Goal: Task Accomplishment & Management: Manage account settings

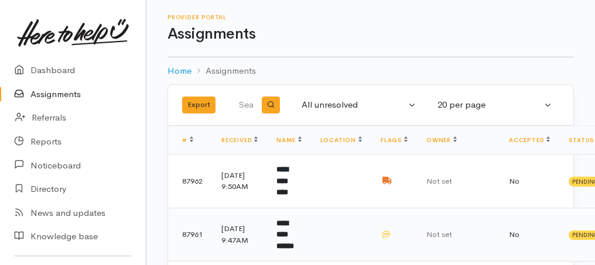
click at [292, 237] on b "**********" at bounding box center [285, 235] width 18 height 30
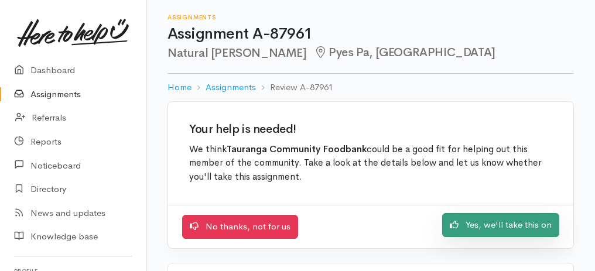
click at [514, 217] on link "Yes, we'll take this on" at bounding box center [500, 225] width 117 height 24
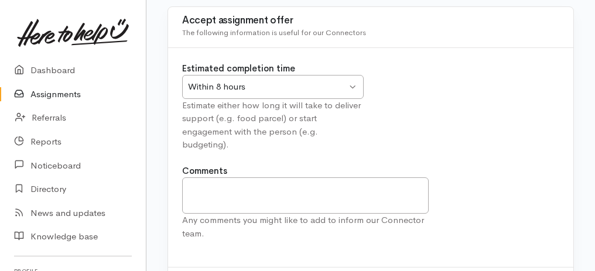
scroll to position [146, 0]
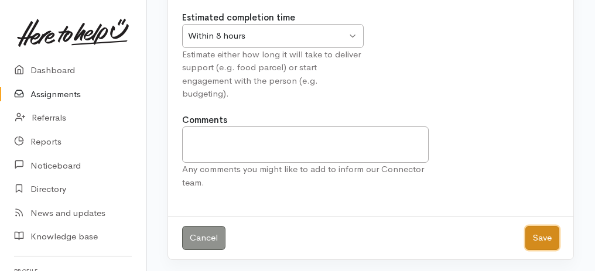
click at [548, 235] on button "Save" at bounding box center [542, 238] width 34 height 24
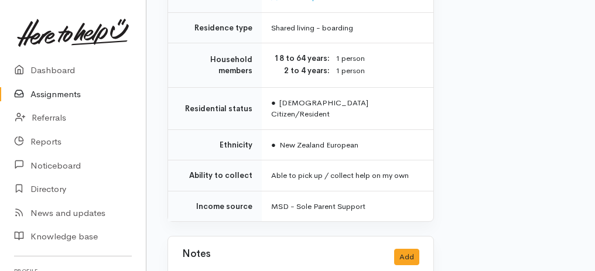
scroll to position [1118, 0]
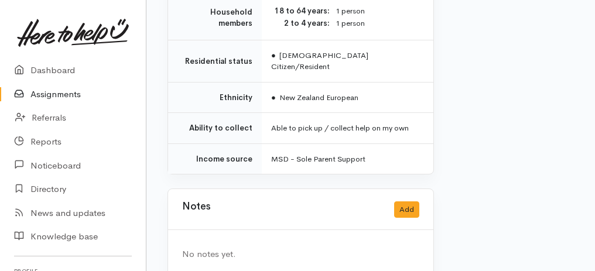
drag, startPoint x: 178, startPoint y: 144, endPoint x: 377, endPoint y: 289, distance: 246.0
copy div "**********"
click at [70, 92] on link "Assignments" at bounding box center [73, 95] width 146 height 24
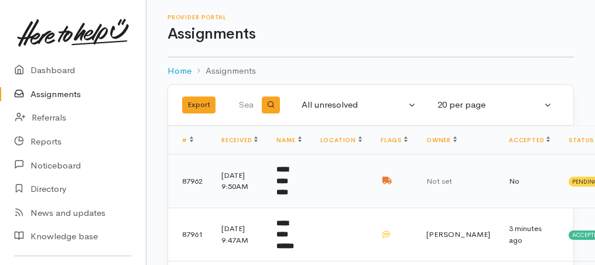
click at [277, 186] on td "**********" at bounding box center [288, 182] width 43 height 54
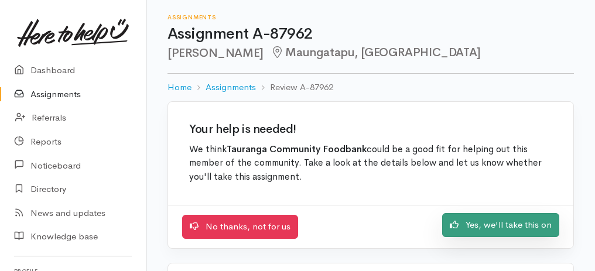
click at [484, 221] on link "Yes, we'll take this on" at bounding box center [500, 225] width 117 height 24
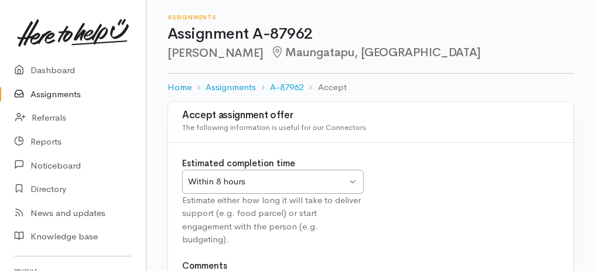
scroll to position [146, 0]
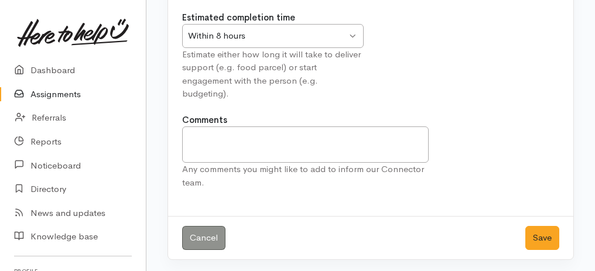
click at [292, 29] on div "Within 8 hours" at bounding box center [267, 35] width 159 height 13
click at [534, 230] on button "Save" at bounding box center [542, 238] width 34 height 24
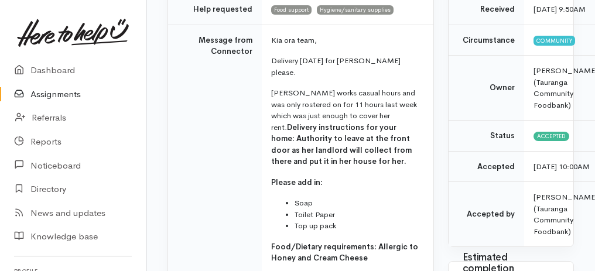
scroll to position [195, 0]
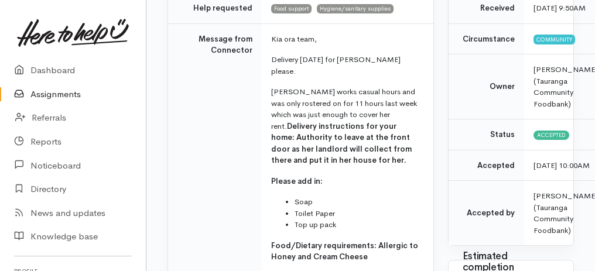
drag, startPoint x: 196, startPoint y: 19, endPoint x: 368, endPoint y: 206, distance: 254.1
click at [368, 206] on tr "Message from Connector Kia ora team, Delivery tomorrow for Bronwyn please. Bron…" at bounding box center [300, 189] width 265 height 332
copy tr "Message from Connector Kia ora team, Delivery tomorrow for Bronwyn please. Bron…"
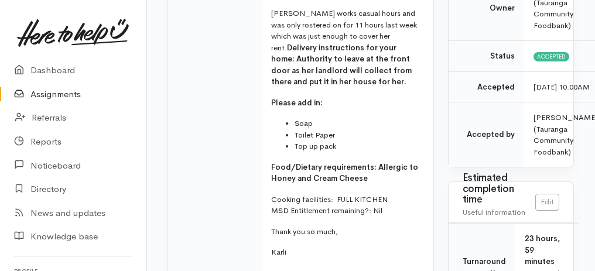
scroll to position [273, 0]
click at [46, 96] on link "Assignments" at bounding box center [73, 95] width 146 height 24
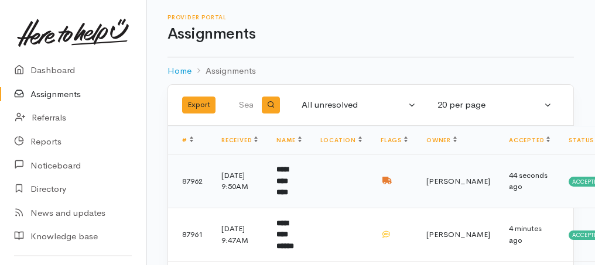
click at [298, 191] on td "**********" at bounding box center [288, 182] width 43 height 54
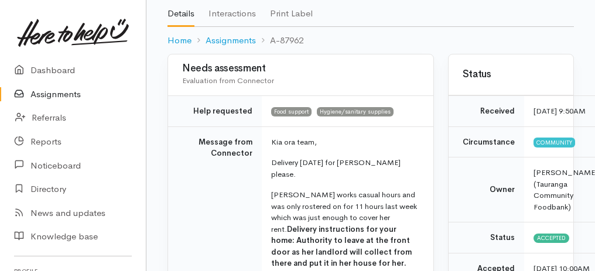
scroll to position [156, 0]
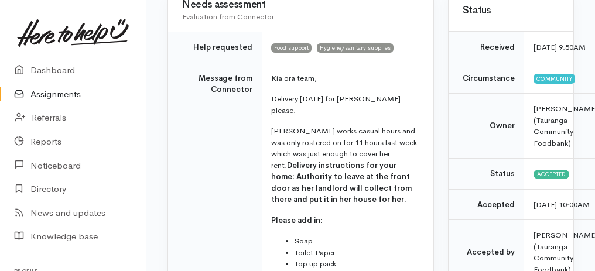
click at [59, 90] on link "Assignments" at bounding box center [73, 95] width 146 height 24
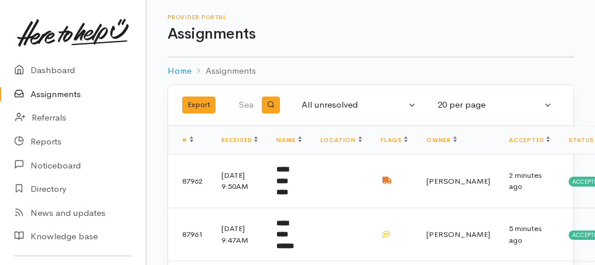
click at [63, 92] on link "Assignments" at bounding box center [73, 95] width 146 height 24
click at [66, 93] on link "Assignments" at bounding box center [73, 95] width 146 height 24
click at [288, 176] on b "**********" at bounding box center [282, 181] width 12 height 30
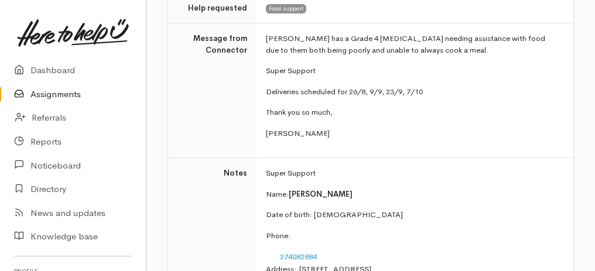
scroll to position [195, 0]
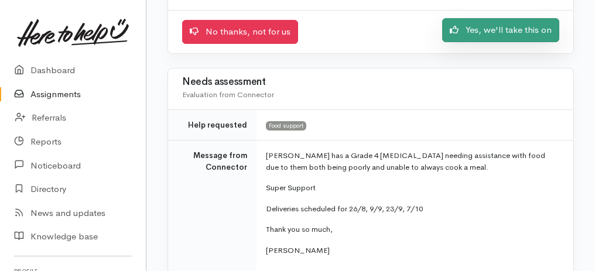
click at [483, 36] on link "Yes, we'll take this on" at bounding box center [500, 30] width 117 height 24
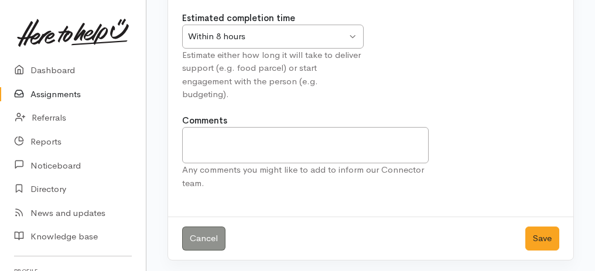
scroll to position [146, 0]
click at [545, 228] on button "Save" at bounding box center [542, 238] width 34 height 24
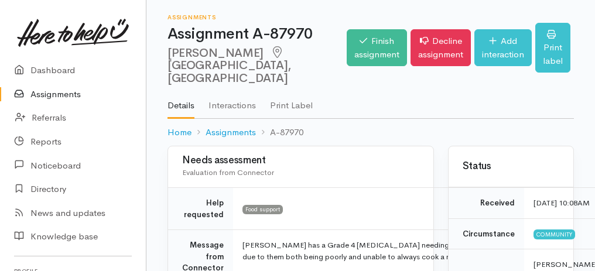
click at [131, 45] on nav "NG Settings Sign out Dashboard Assignments Referrals" at bounding box center [73, 135] width 146 height 271
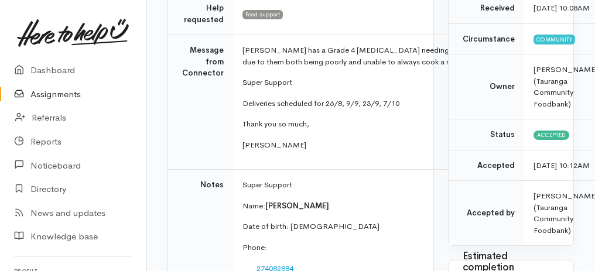
scroll to position [312, 0]
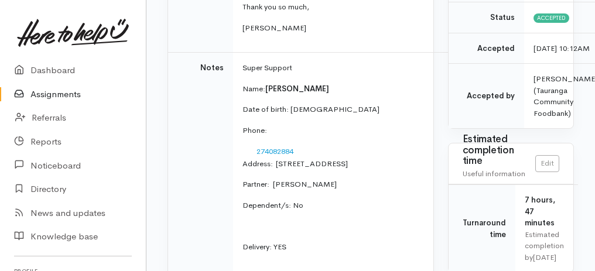
click at [41, 95] on link "Assignments" at bounding box center [73, 95] width 146 height 24
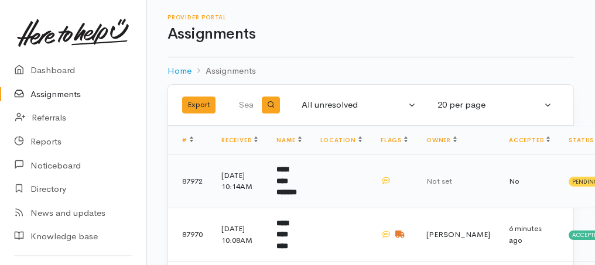
click at [297, 190] on b "**********" at bounding box center [286, 181] width 20 height 30
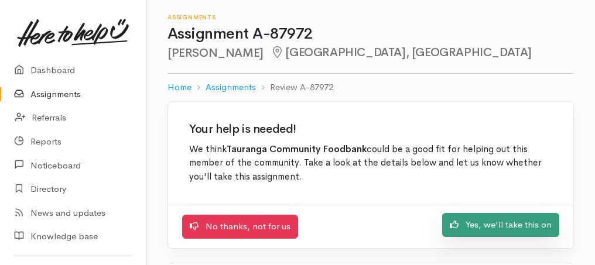
click at [536, 223] on link "Yes, we'll take this on" at bounding box center [500, 225] width 117 height 24
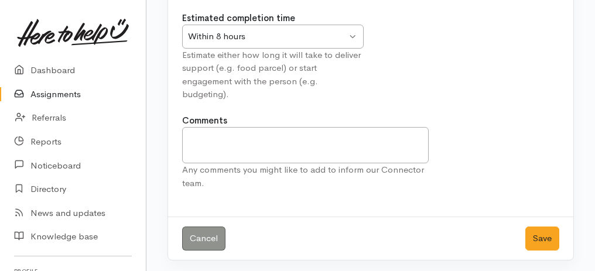
scroll to position [146, 0]
click at [543, 239] on button "Save" at bounding box center [542, 238] width 34 height 24
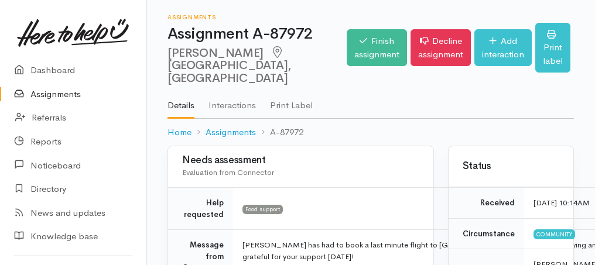
click at [52, 97] on link "Assignments" at bounding box center [73, 95] width 146 height 24
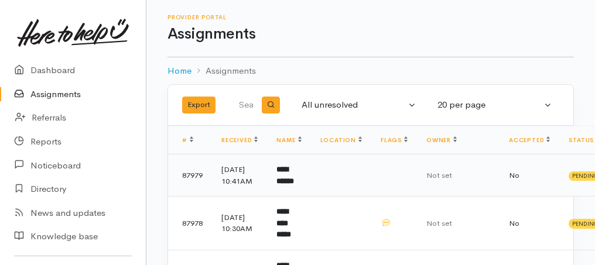
scroll to position [78, 0]
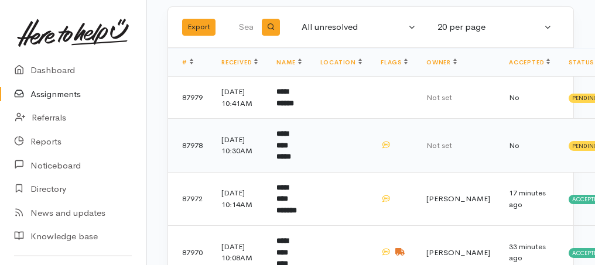
click at [291, 160] on b "**********" at bounding box center [283, 145] width 15 height 30
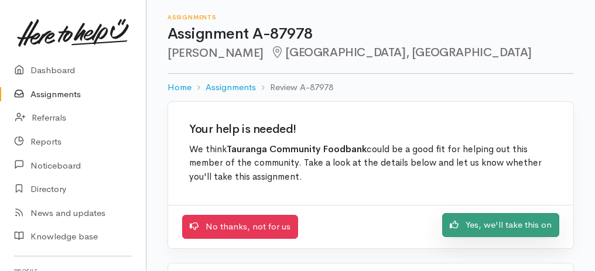
click at [541, 226] on link "Yes, we'll take this on" at bounding box center [500, 225] width 117 height 24
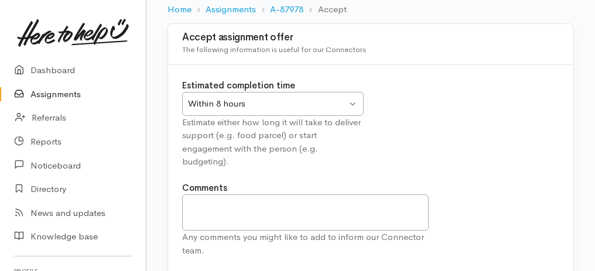
scroll to position [146, 0]
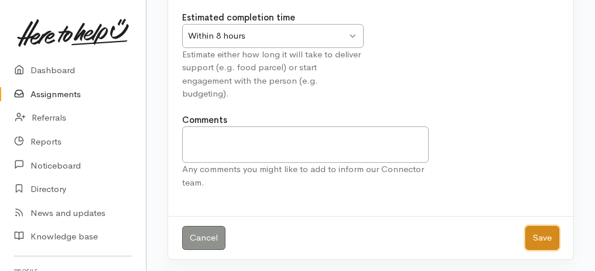
click at [546, 238] on button "Save" at bounding box center [542, 238] width 34 height 24
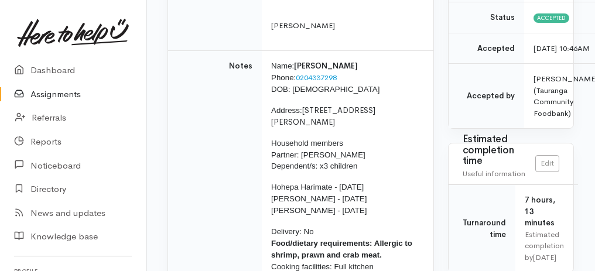
scroll to position [117, 0]
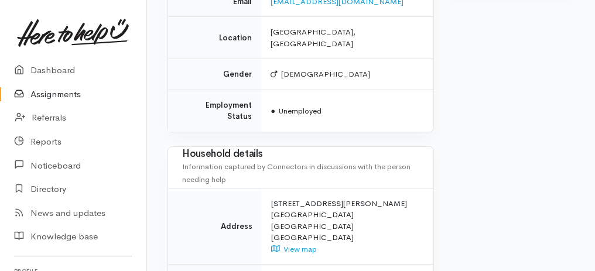
drag, startPoint x: 192, startPoint y: 98, endPoint x: 340, endPoint y: 278, distance: 233.0
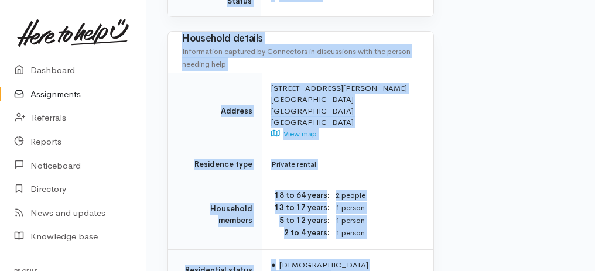
copy div "**********"
click at [52, 97] on link "Assignments" at bounding box center [73, 95] width 146 height 24
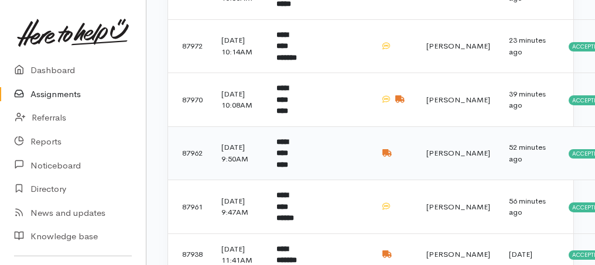
scroll to position [156, 0]
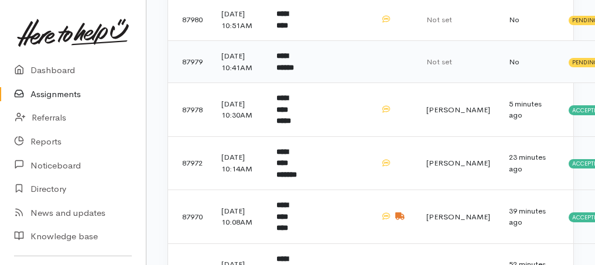
click at [294, 71] on b "**********" at bounding box center [285, 61] width 18 height 19
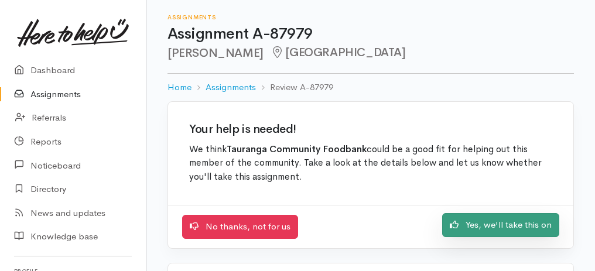
click at [479, 223] on link "Yes, we'll take this on" at bounding box center [500, 225] width 117 height 24
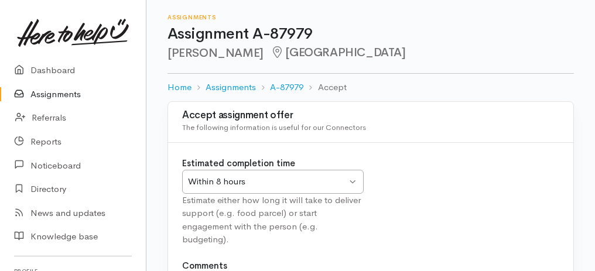
scroll to position [117, 0]
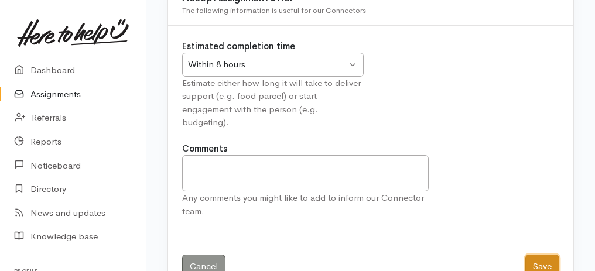
click at [548, 260] on button "Save" at bounding box center [542, 267] width 34 height 24
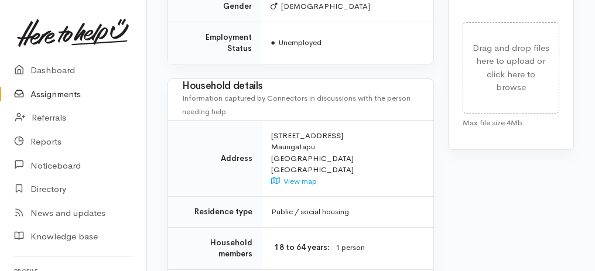
drag, startPoint x: 160, startPoint y: 140, endPoint x: 355, endPoint y: 269, distance: 233.8
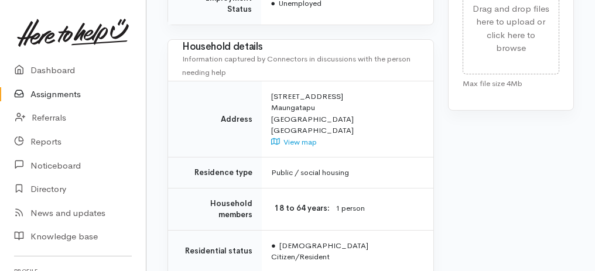
copy div "Home Assignments A-87979 Take over Assignment : A-87979 This assignment is curr…"
click at [43, 95] on link "Assignments" at bounding box center [73, 95] width 146 height 24
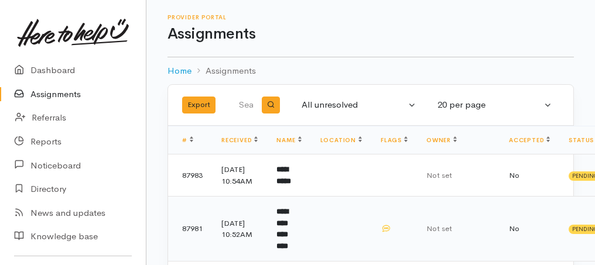
scroll to position [117, 0]
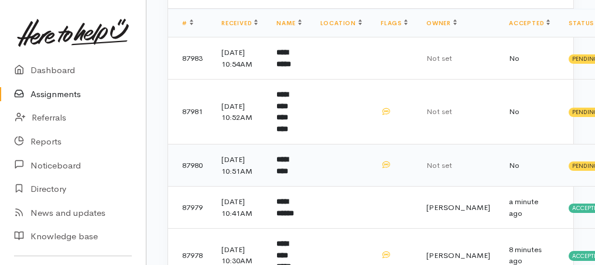
click at [288, 168] on b "*********" at bounding box center [282, 165] width 12 height 19
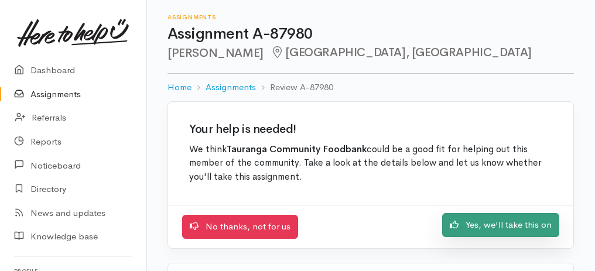
click at [554, 227] on link "Yes, we'll take this on" at bounding box center [500, 225] width 117 height 24
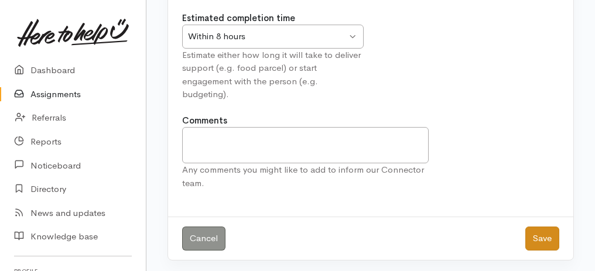
scroll to position [146, 0]
click at [553, 240] on button "Save" at bounding box center [542, 238] width 34 height 24
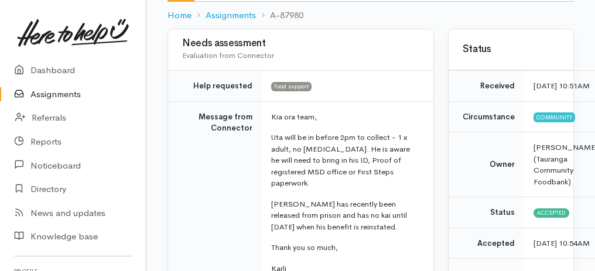
scroll to position [234, 0]
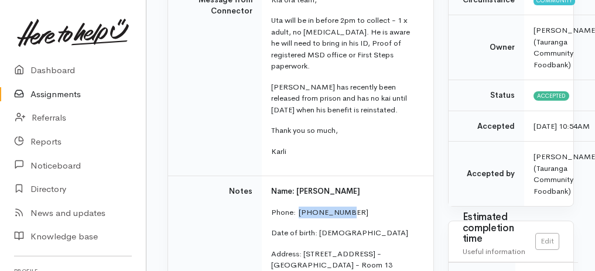
drag, startPoint x: 299, startPoint y: 203, endPoint x: 359, endPoint y: 207, distance: 60.5
click at [359, 207] on p "Phone:  [PHONE_NUMBER]" at bounding box center [345, 213] width 148 height 12
copy p "02102904149"
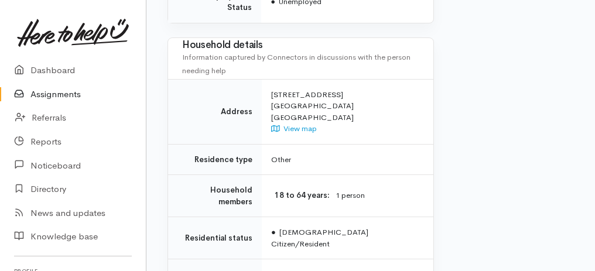
scroll to position [1084, 0]
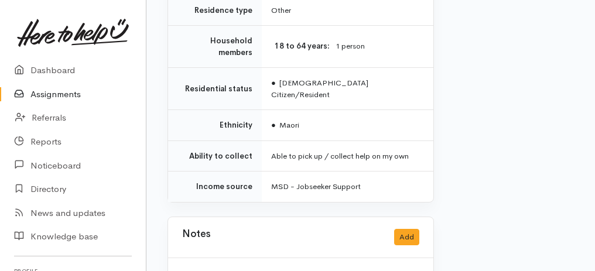
drag, startPoint x: 170, startPoint y: 81, endPoint x: 413, endPoint y: 289, distance: 319.0
copy div "Lorem ipsumdolor Sitametcon adip Elitseddo Eius temporinc Utla etdolor Magnaal …"
click at [55, 100] on link "Assignments" at bounding box center [73, 95] width 146 height 24
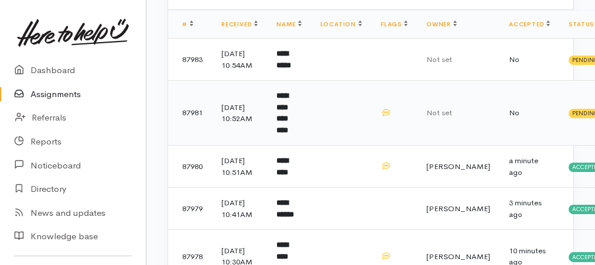
scroll to position [117, 0]
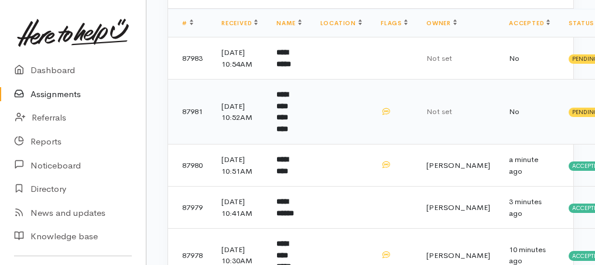
click at [296, 128] on td "**********" at bounding box center [288, 112] width 43 height 65
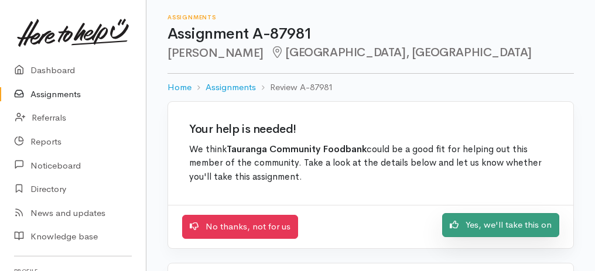
click at [499, 221] on link "Yes, we'll take this on" at bounding box center [500, 225] width 117 height 24
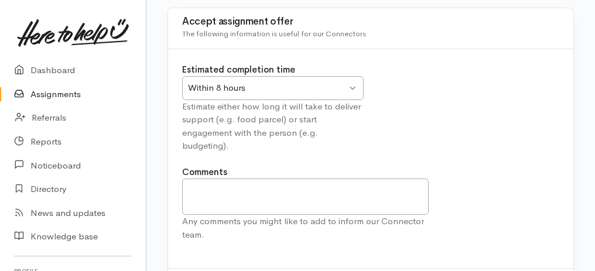
scroll to position [146, 0]
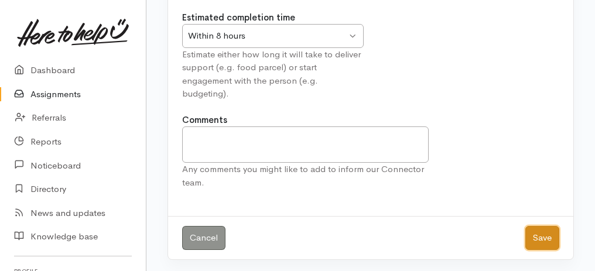
click at [542, 233] on button "Save" at bounding box center [542, 238] width 34 height 24
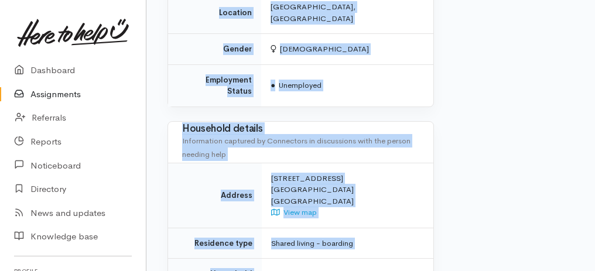
scroll to position [1096, 0]
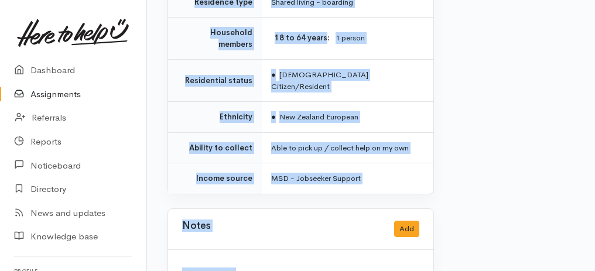
drag, startPoint x: 183, startPoint y: 144, endPoint x: 370, endPoint y: 289, distance: 236.7
copy div "**********"
click at [334, 268] on div "No notes yet." at bounding box center [300, 274] width 237 height 13
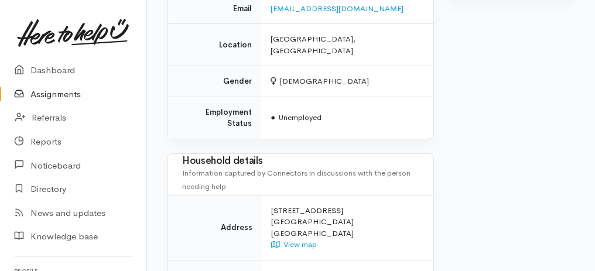
scroll to position [667, 0]
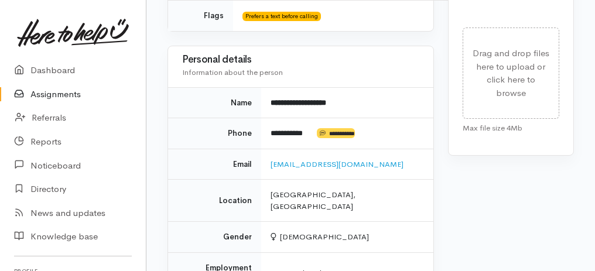
click at [270, 130] on td "**********" at bounding box center [347, 133] width 172 height 31
drag, startPoint x: 272, startPoint y: 131, endPoint x: 317, endPoint y: 128, distance: 45.2
click at [317, 128] on td "**********" at bounding box center [347, 133] width 172 height 31
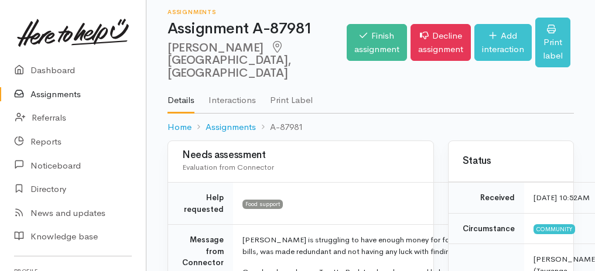
scroll to position [2, 0]
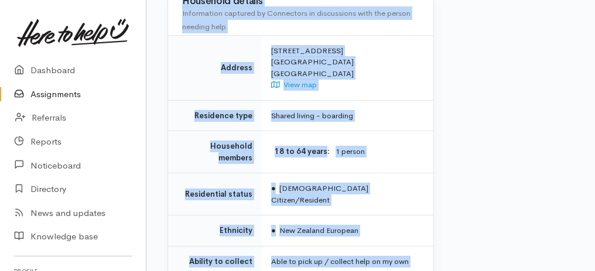
drag, startPoint x: 155, startPoint y: 64, endPoint x: 367, endPoint y: 272, distance: 296.5
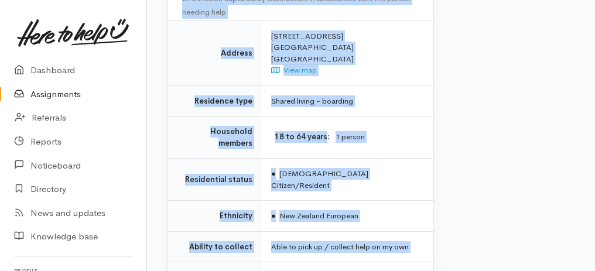
copy div "Maunganui, Tauranga Options Finish assignment Decline assignment Add interactio…"
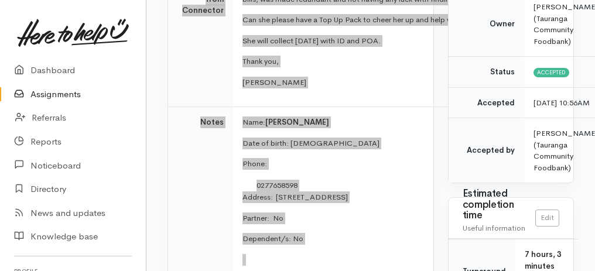
scroll to position [177, 0]
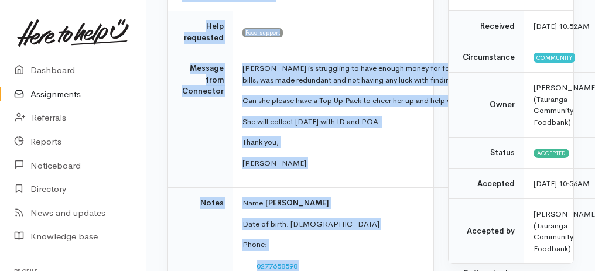
click at [66, 94] on link "Assignments" at bounding box center [73, 95] width 146 height 24
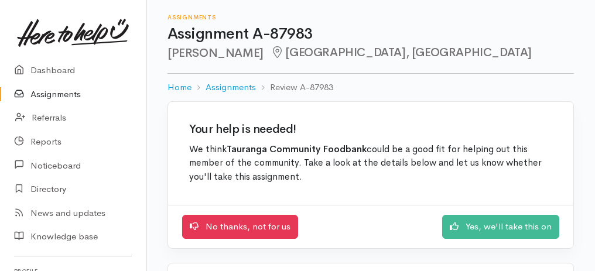
click at [34, 88] on link "Assignments" at bounding box center [73, 95] width 146 height 24
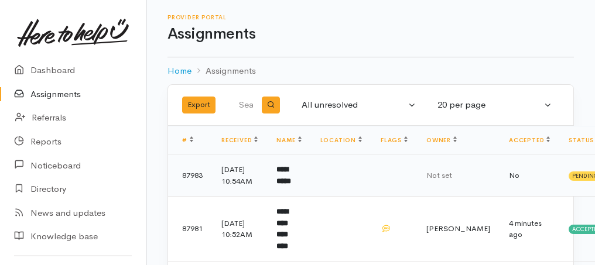
click at [282, 176] on b "**********" at bounding box center [283, 175] width 15 height 19
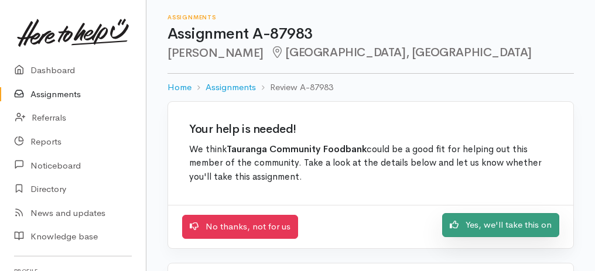
click at [503, 231] on link "Yes, we'll take this on" at bounding box center [500, 225] width 117 height 24
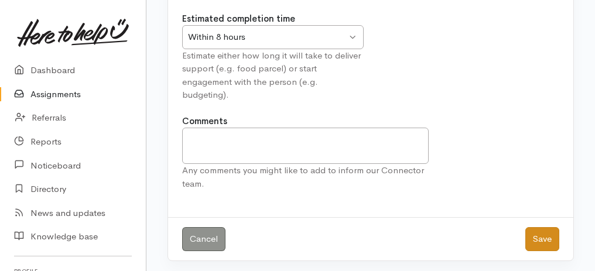
scroll to position [146, 0]
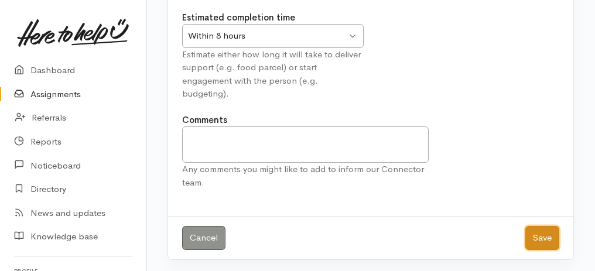
click at [549, 231] on button "Save" at bounding box center [542, 238] width 34 height 24
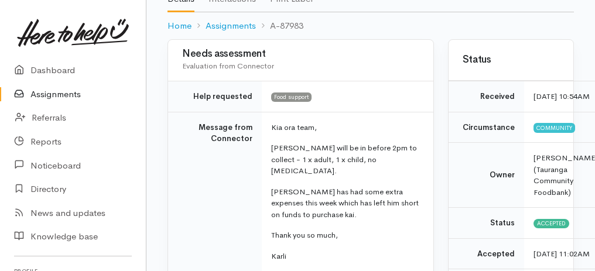
scroll to position [156, 0]
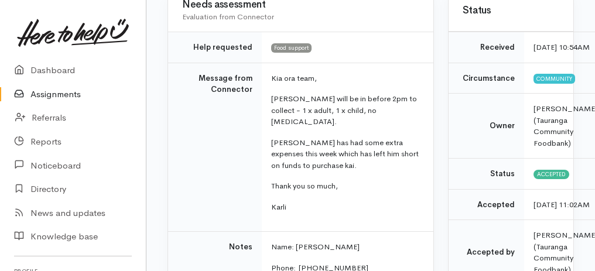
drag, startPoint x: 189, startPoint y: 77, endPoint x: 399, endPoint y: 213, distance: 250.8
click at [399, 213] on tr "Message from Connector Kia ora team, John will be in before 2pm to collect - 1 …" at bounding box center [300, 147] width 265 height 169
copy tr "Message from Connector Kia ora team, John will be in before 2pm to collect - 1 …"
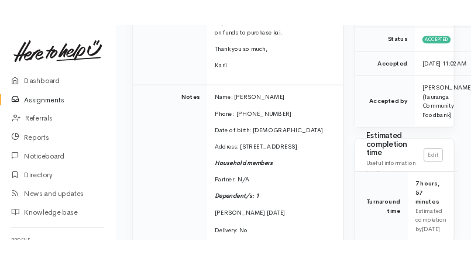
scroll to position [282, 0]
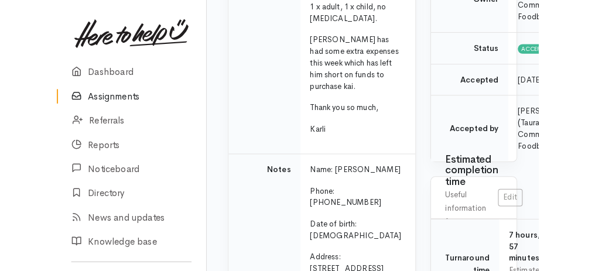
scroll to position [312, 0]
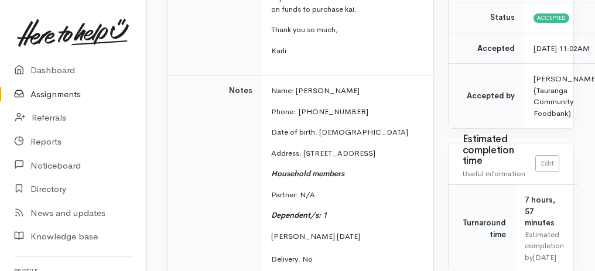
click at [44, 97] on link "Assignments" at bounding box center [73, 95] width 146 height 24
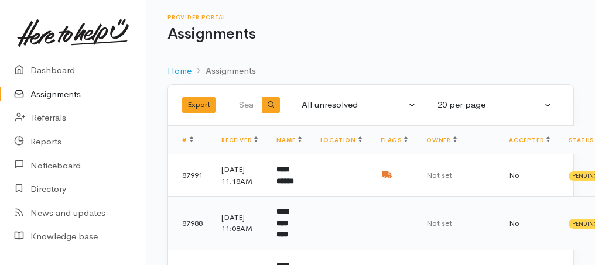
scroll to position [117, 0]
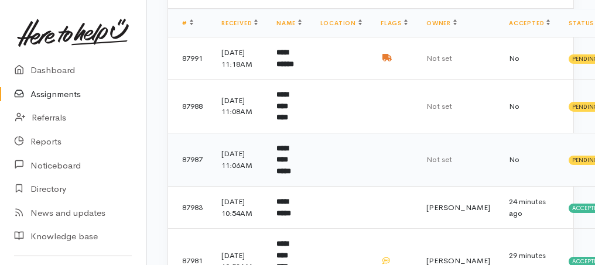
click at [283, 174] on b "**********" at bounding box center [283, 160] width 15 height 30
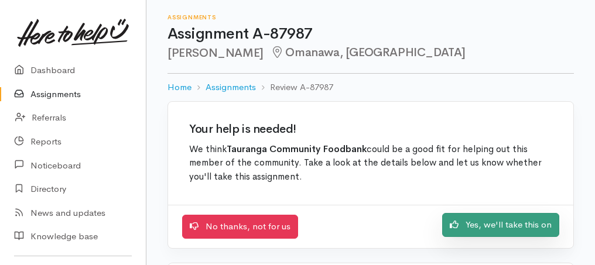
click at [510, 223] on link "Yes, we'll take this on" at bounding box center [500, 225] width 117 height 24
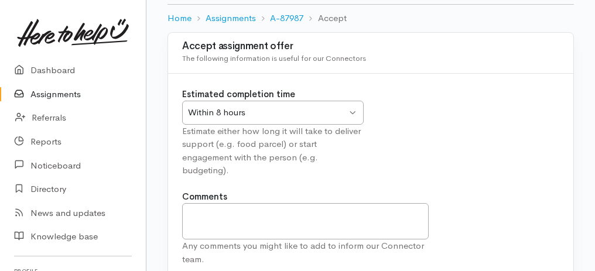
scroll to position [146, 0]
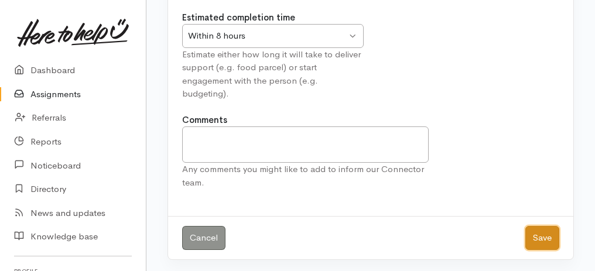
click at [541, 226] on button "Save" at bounding box center [542, 238] width 34 height 24
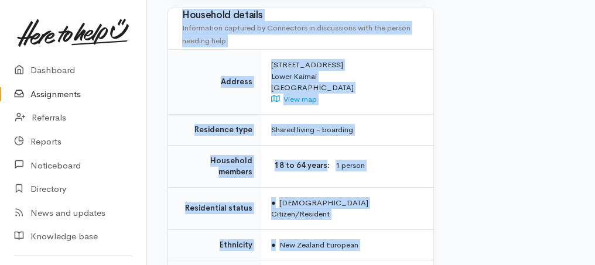
scroll to position [1111, 0]
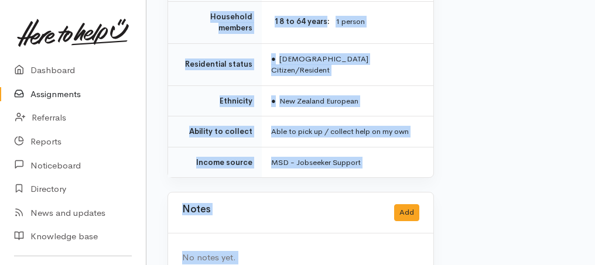
drag, startPoint x: 160, startPoint y: 40, endPoint x: 466, endPoint y: 289, distance: 394.2
copy div "Assignment A-87987 Marlon Nicholas Omanawa, Tauranga Options Finish assignment …"
click at [52, 96] on link "Assignments" at bounding box center [73, 95] width 146 height 24
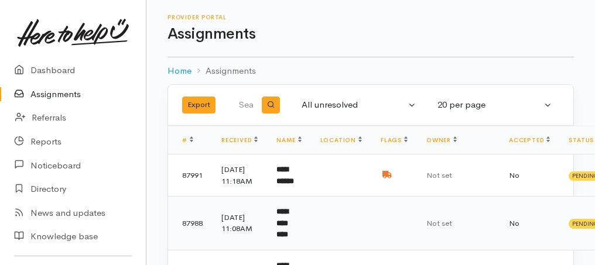
click at [288, 237] on b "**********" at bounding box center [282, 223] width 12 height 30
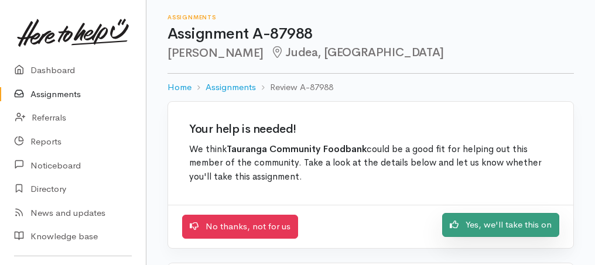
click at [518, 218] on link "Yes, we'll take this on" at bounding box center [500, 225] width 117 height 24
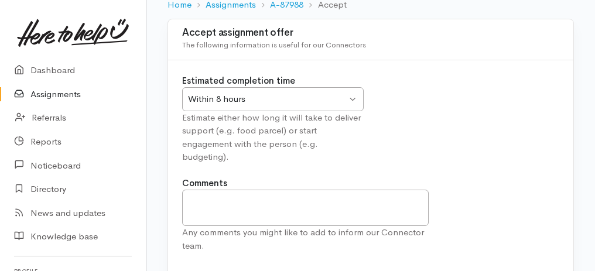
scroll to position [146, 0]
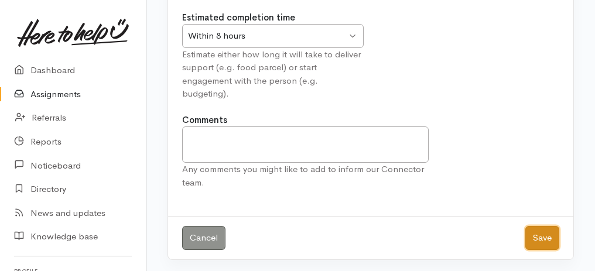
click at [538, 235] on button "Save" at bounding box center [542, 238] width 34 height 24
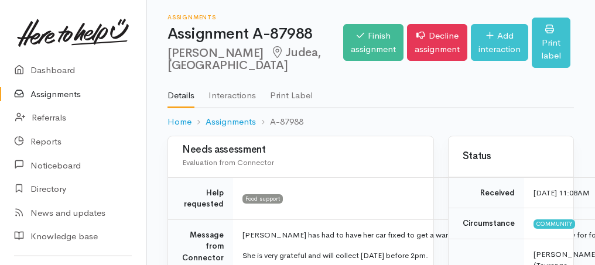
scroll to position [117, 0]
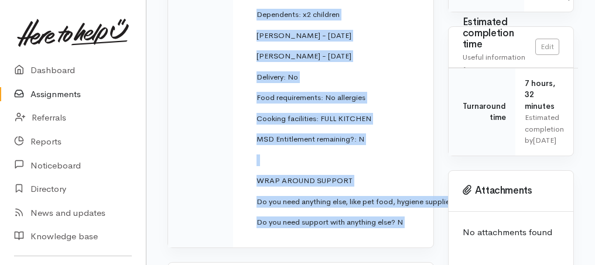
drag, startPoint x: 176, startPoint y: 35, endPoint x: 291, endPoint y: 247, distance: 241.4
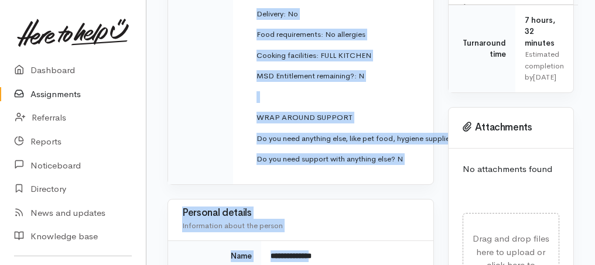
copy div "**********"
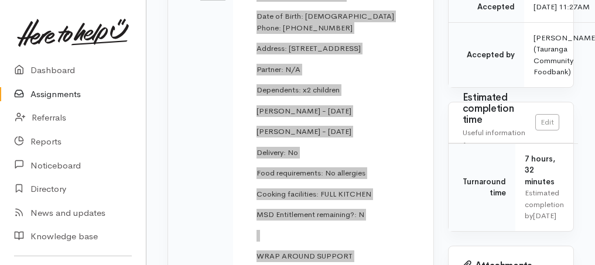
scroll to position [209, 0]
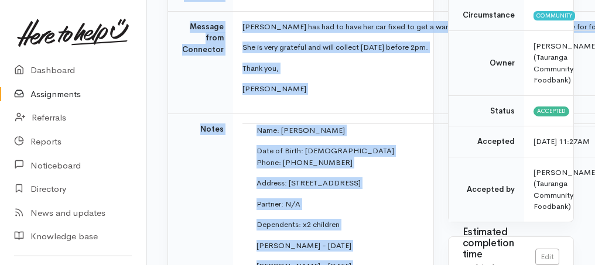
click at [56, 95] on link "Assignments" at bounding box center [73, 95] width 146 height 24
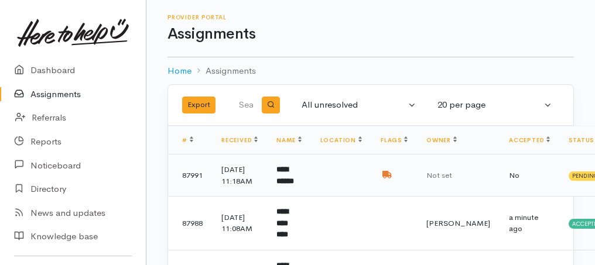
click at [289, 180] on b "**********" at bounding box center [285, 175] width 18 height 19
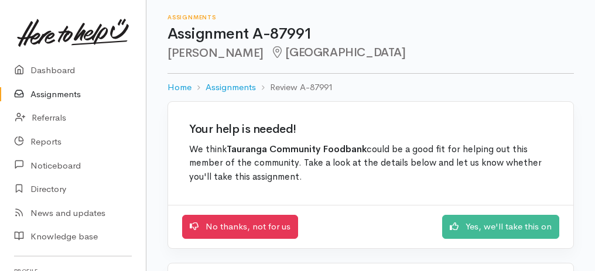
click at [53, 101] on link "Assignments" at bounding box center [73, 95] width 146 height 24
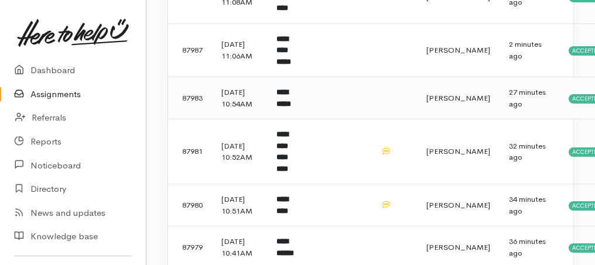
scroll to position [273, 0]
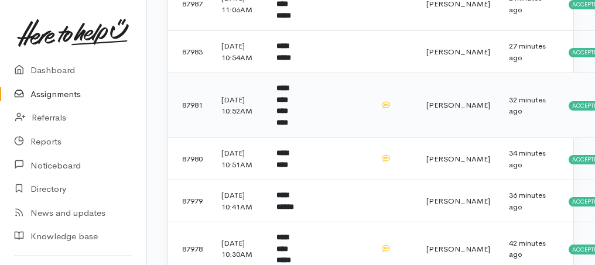
click at [288, 127] on b "**********" at bounding box center [282, 105] width 12 height 42
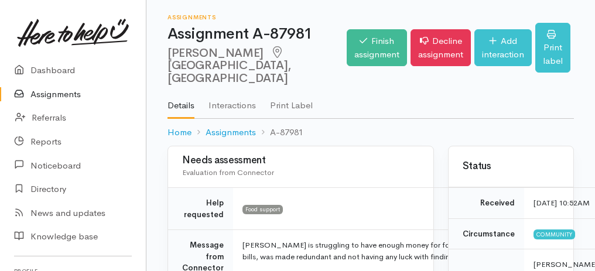
click at [61, 94] on link "Assignments" at bounding box center [73, 95] width 146 height 24
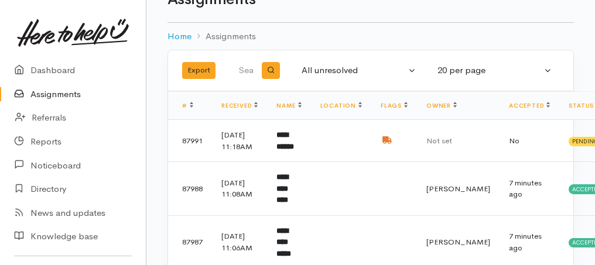
scroll to position [33, 0]
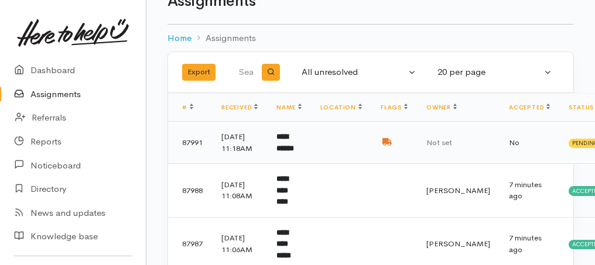
click at [294, 145] on b "**********" at bounding box center [285, 142] width 18 height 19
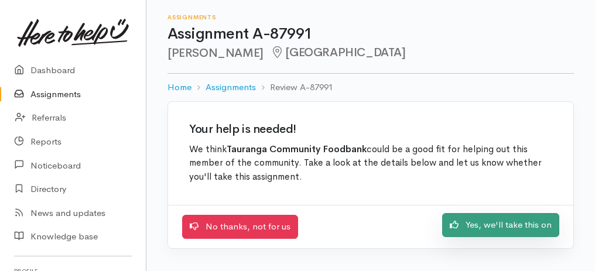
click at [538, 225] on link "Yes, we'll take this on" at bounding box center [500, 225] width 117 height 24
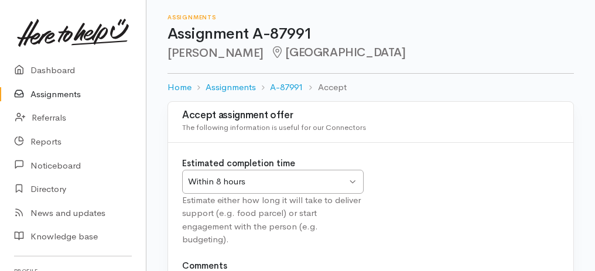
click at [351, 186] on div "Within 8 hours Within 8 hours" at bounding box center [273, 182] width 182 height 24
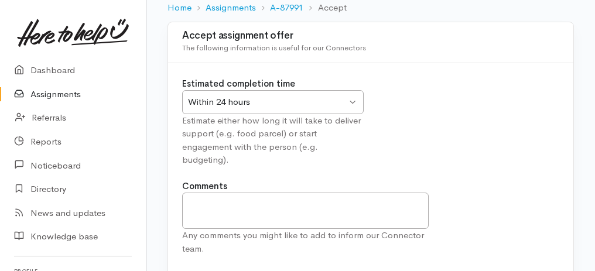
scroll to position [146, 0]
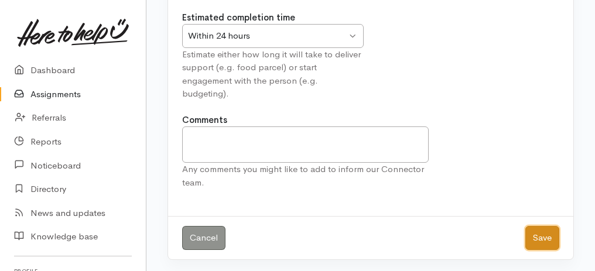
click at [537, 237] on button "Save" at bounding box center [542, 238] width 34 height 24
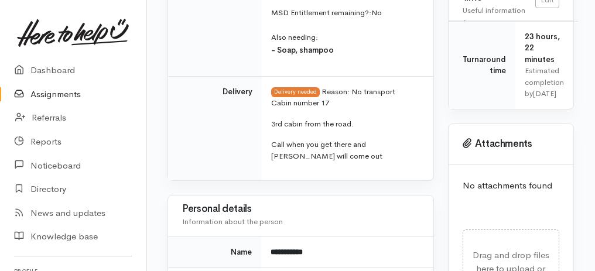
scroll to position [469, 0]
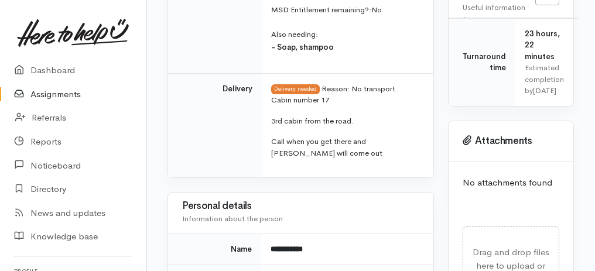
click at [67, 101] on link "Assignments" at bounding box center [73, 95] width 146 height 24
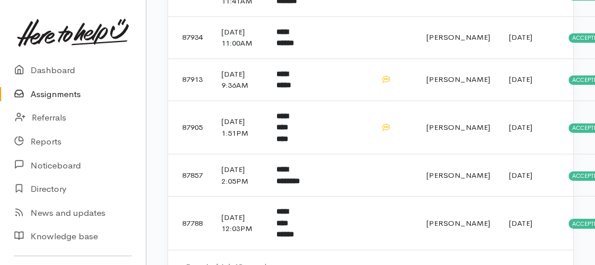
scroll to position [891, 0]
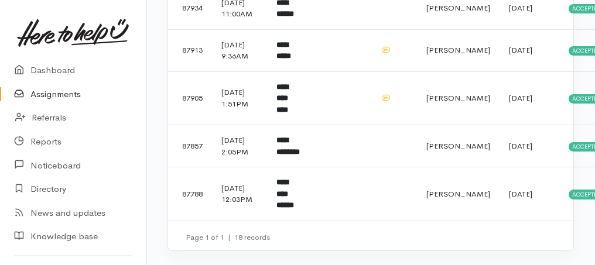
click at [56, 98] on link "Assignments" at bounding box center [73, 95] width 146 height 24
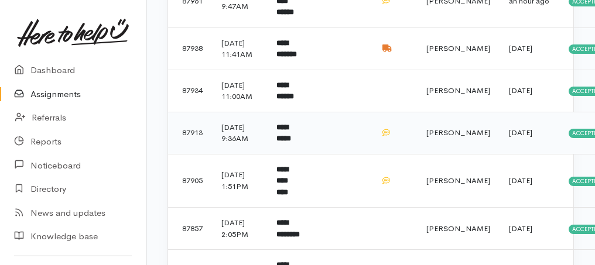
scroll to position [671, 0]
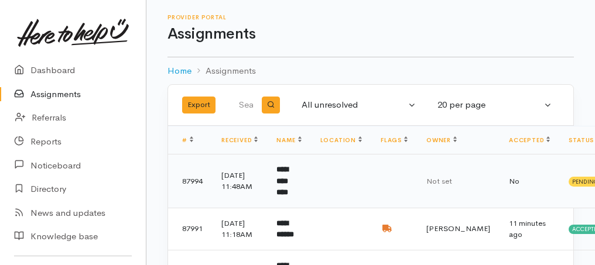
click at [288, 176] on b "**********" at bounding box center [282, 181] width 12 height 30
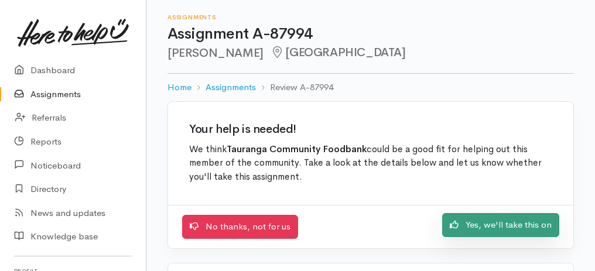
click at [474, 226] on link "Yes, we'll take this on" at bounding box center [500, 225] width 117 height 24
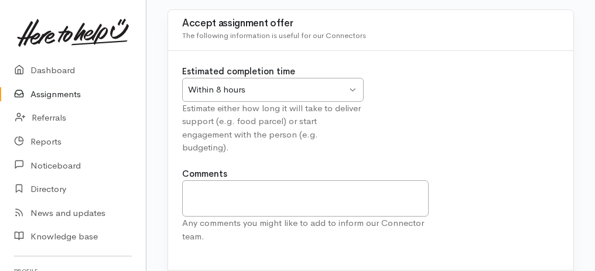
scroll to position [146, 0]
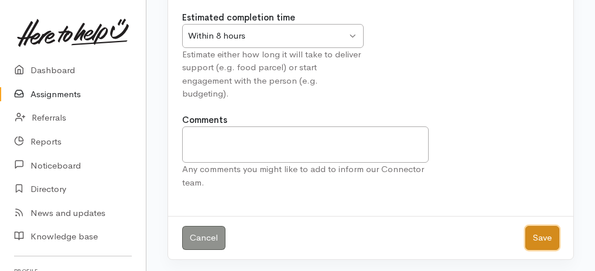
click at [545, 239] on button "Save" at bounding box center [542, 238] width 34 height 24
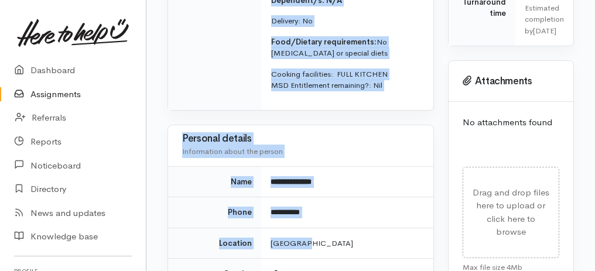
scroll to position [626, 0]
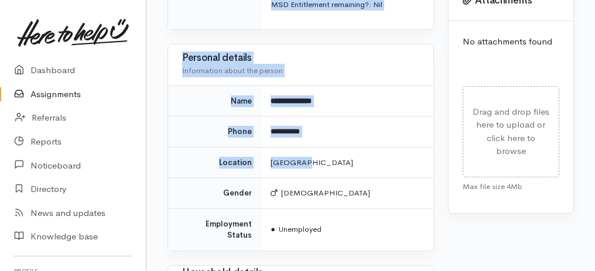
drag, startPoint x: 173, startPoint y: 91, endPoint x: 324, endPoint y: 252, distance: 220.9
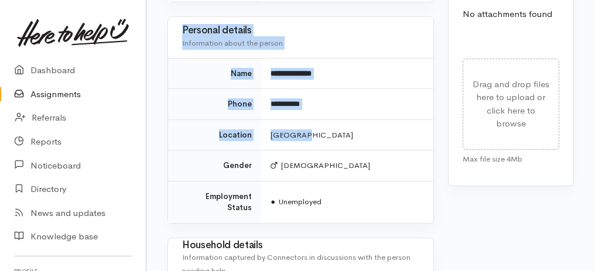
copy div "**********"
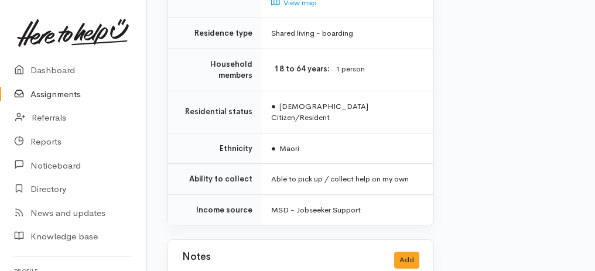
scroll to position [1020, 0]
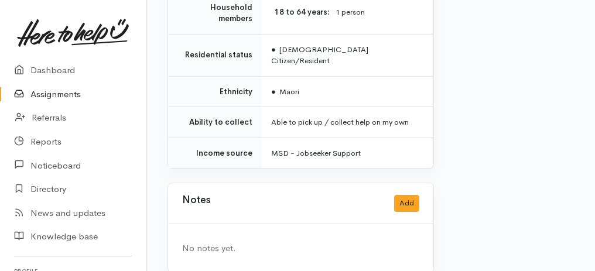
click at [71, 96] on link "Assignments" at bounding box center [73, 95] width 146 height 24
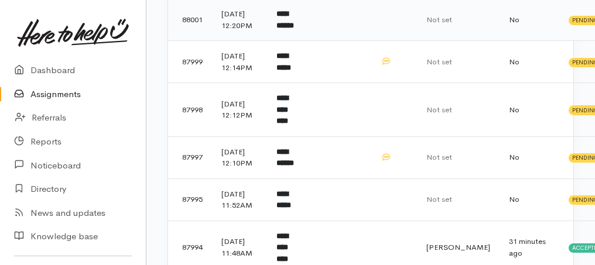
scroll to position [273, 0]
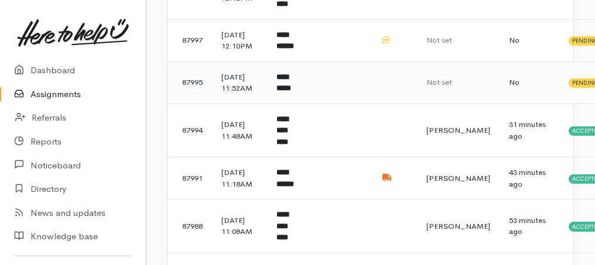
click at [281, 93] on b "**********" at bounding box center [283, 82] width 15 height 19
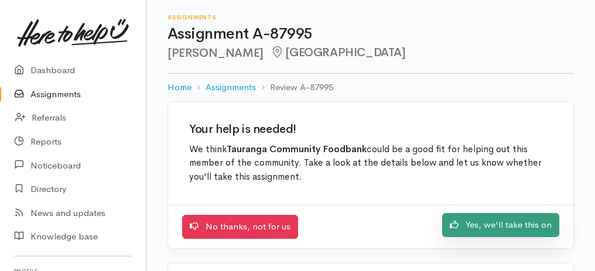
click at [487, 226] on link "Yes, we'll take this on" at bounding box center [500, 225] width 117 height 24
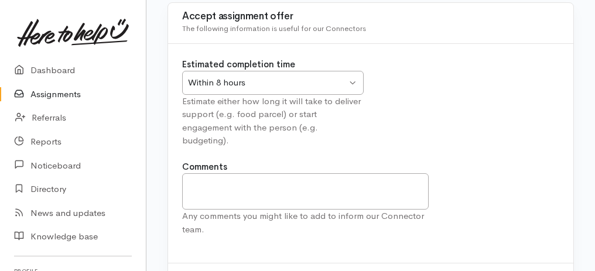
scroll to position [146, 0]
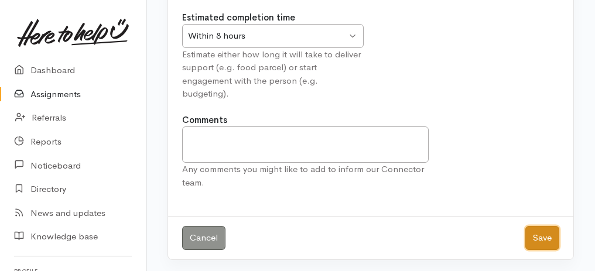
click at [534, 241] on button "Save" at bounding box center [542, 238] width 34 height 24
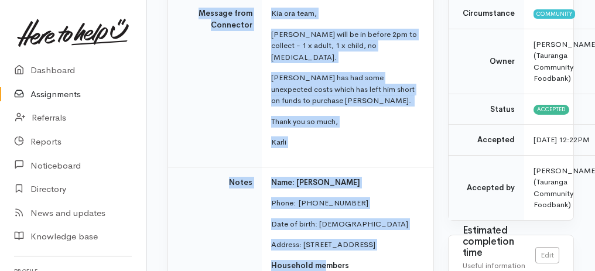
scroll to position [275, 0]
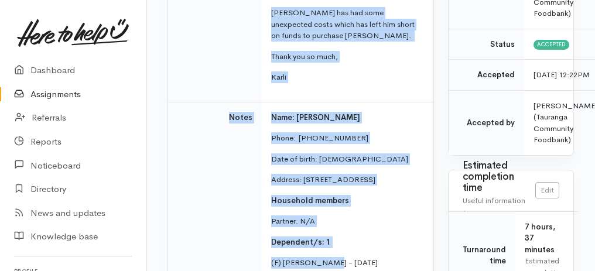
drag, startPoint x: 185, startPoint y: 99, endPoint x: 324, endPoint y: 268, distance: 219.3
click at [324, 268] on tbody "Help requested Food support Message from Connector Kia ora team, Paul will be i…" at bounding box center [300, 138] width 265 height 473
copy tbody "Help requested Food support Message from Connector Kia ora team, Paul will be i…"
click at [39, 95] on link "Assignments" at bounding box center [73, 95] width 146 height 24
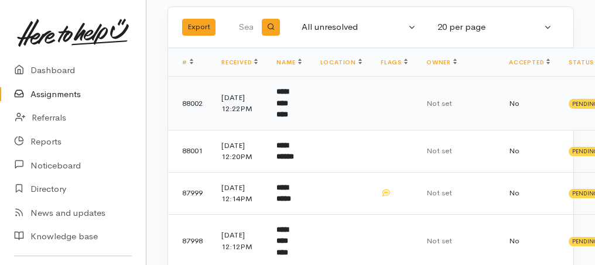
scroll to position [156, 0]
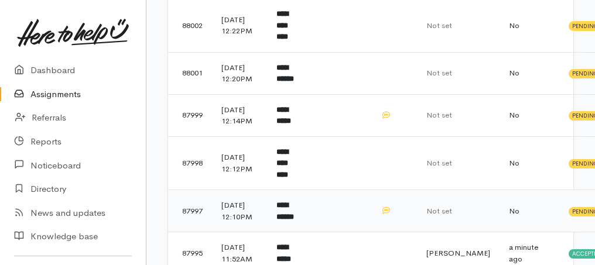
click at [294, 221] on b "**********" at bounding box center [285, 210] width 18 height 19
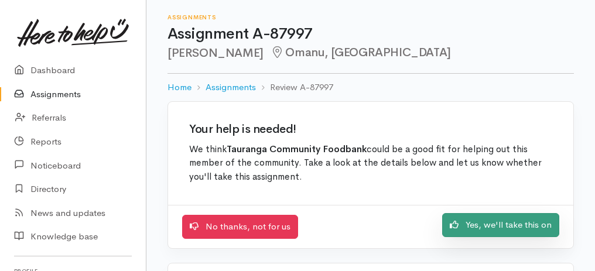
click at [524, 227] on link "Yes, we'll take this on" at bounding box center [500, 225] width 117 height 24
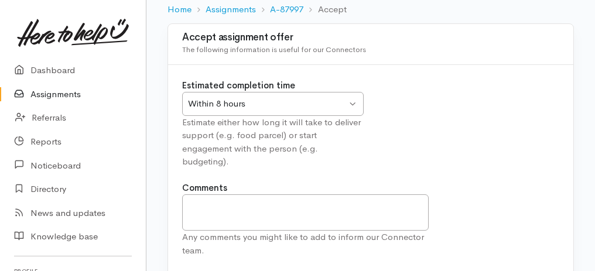
scroll to position [146, 0]
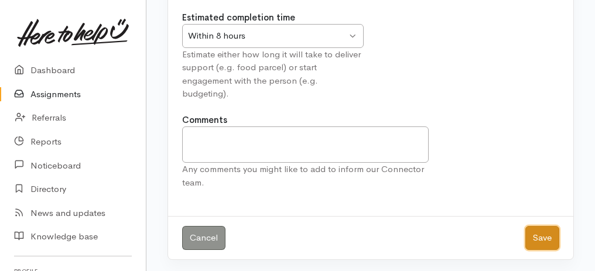
click at [544, 232] on button "Save" at bounding box center [542, 238] width 34 height 24
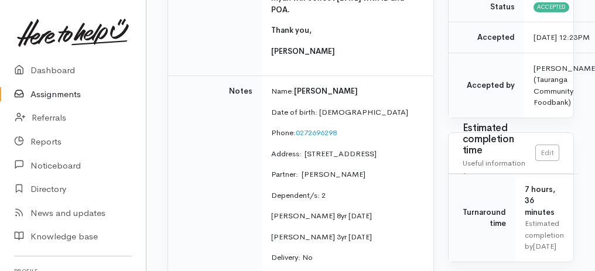
scroll to position [429, 0]
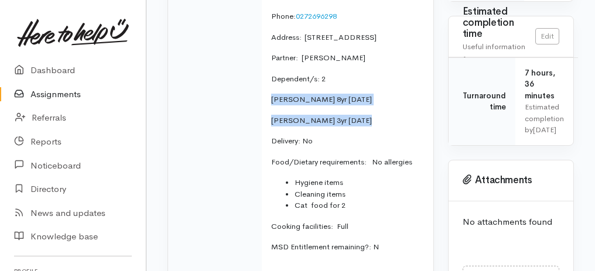
drag, startPoint x: 272, startPoint y: 121, endPoint x: 375, endPoint y: 143, distance: 105.5
click at [375, 143] on td "Name: Myah Oldham Date of birth: 16/3/1986 Phone:  0272696298 Address:  15A Lod…" at bounding box center [348, 116] width 172 height 313
copy td "Spencer Oldham 8yr 2/8/17 Casey Oldham 3yr 20/5/22"
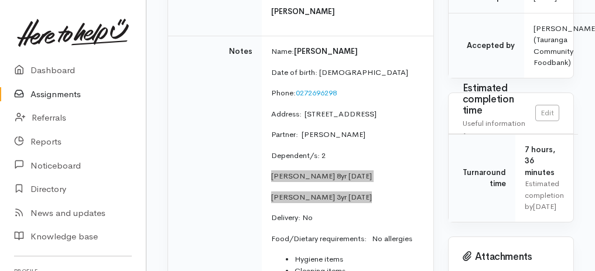
scroll to position [351, 0]
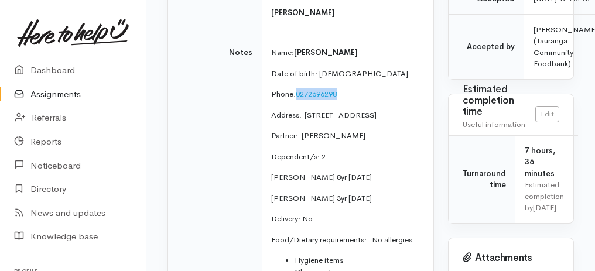
drag, startPoint x: 296, startPoint y: 107, endPoint x: 351, endPoint y: 109, distance: 55.1
click at [351, 100] on p "Phone:  0272696298" at bounding box center [345, 94] width 148 height 12
copy link "0272696298"
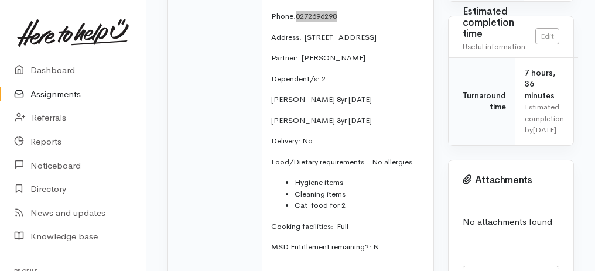
scroll to position [546, 0]
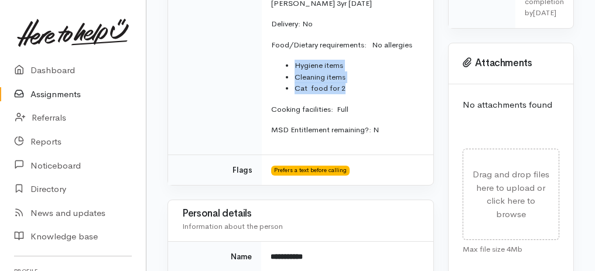
drag, startPoint x: 295, startPoint y: 92, endPoint x: 358, endPoint y: 110, distance: 65.2
click at [358, 94] on ul "Hygiene items Cleaning items Cat food for 2" at bounding box center [345, 77] width 148 height 35
copy ul "Hygiene items Cleaning items Cat food for 2"
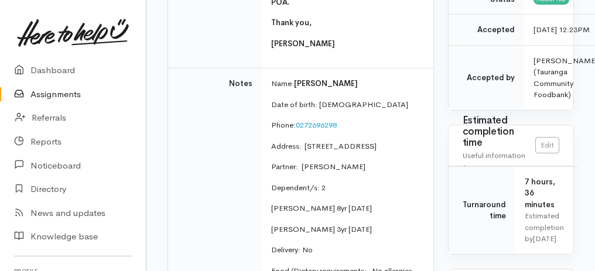
scroll to position [312, 0]
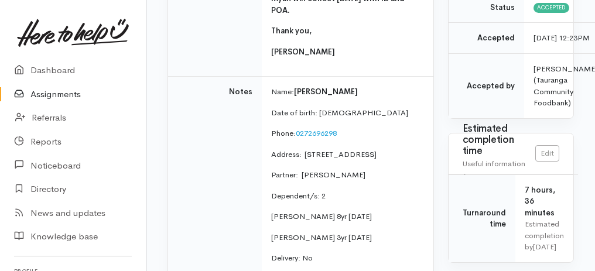
click at [58, 96] on link "Assignments" at bounding box center [73, 95] width 146 height 24
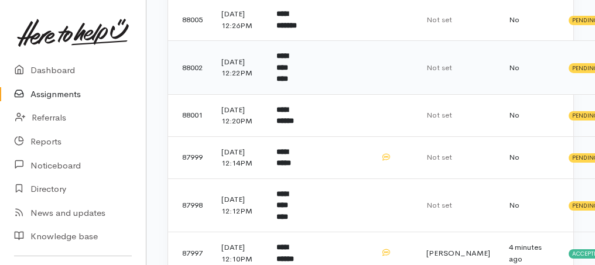
scroll to position [312, 0]
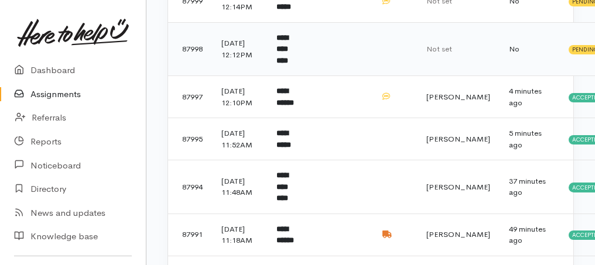
click at [301, 76] on td "**********" at bounding box center [288, 49] width 43 height 54
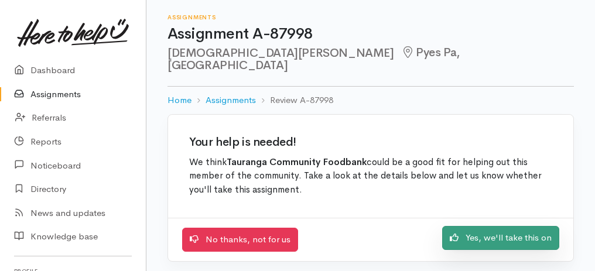
click at [522, 226] on link "Yes, we'll take this on" at bounding box center [500, 238] width 117 height 24
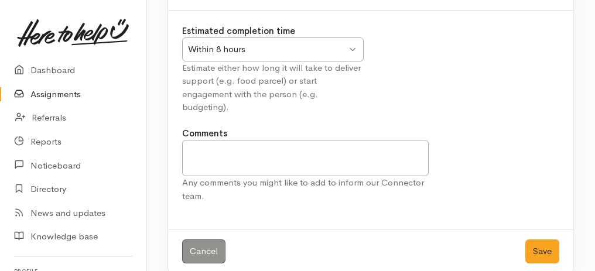
scroll to position [146, 0]
click at [548, 239] on button "Save" at bounding box center [542, 251] width 34 height 24
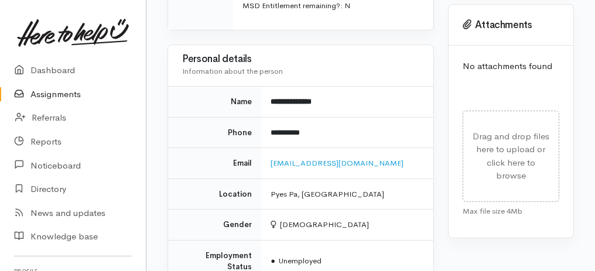
scroll to position [664, 0]
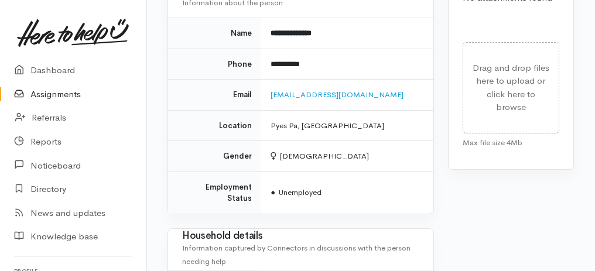
click at [54, 96] on link "Assignments" at bounding box center [73, 95] width 146 height 24
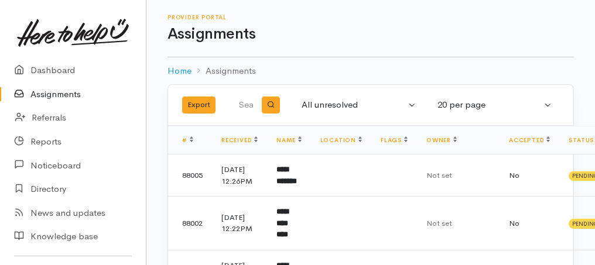
scroll to position [156, 0]
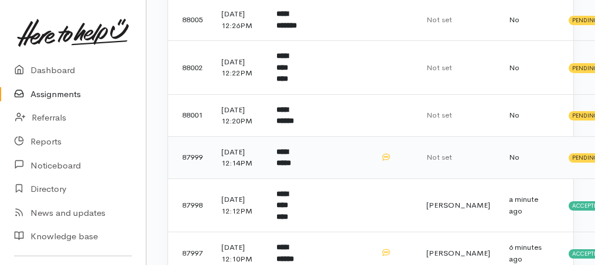
click at [291, 168] on b "**********" at bounding box center [283, 157] width 15 height 19
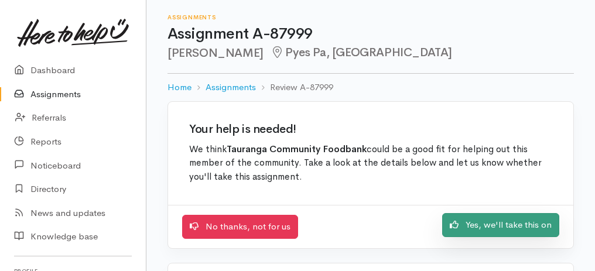
click at [517, 228] on link "Yes, we'll take this on" at bounding box center [500, 225] width 117 height 24
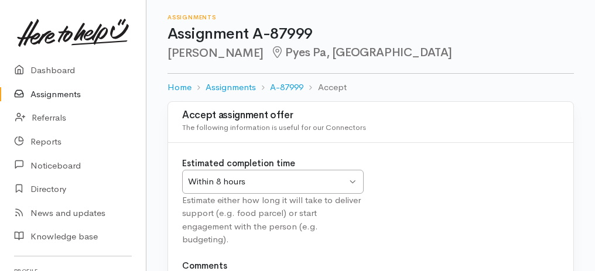
scroll to position [146, 0]
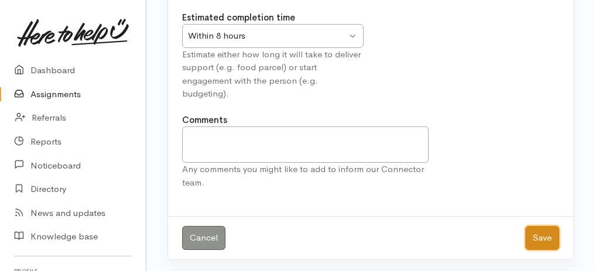
click at [545, 232] on button "Save" at bounding box center [542, 238] width 34 height 24
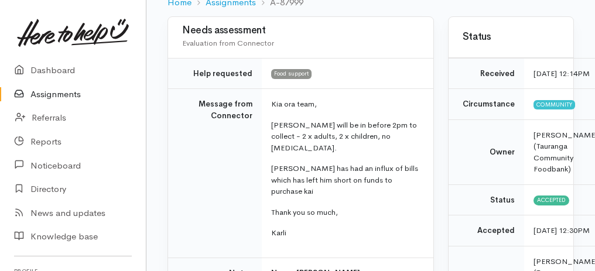
scroll to position [117, 0]
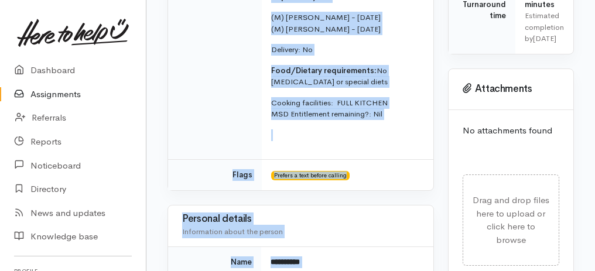
drag, startPoint x: 170, startPoint y: 58, endPoint x: 345, endPoint y: 276, distance: 279.2
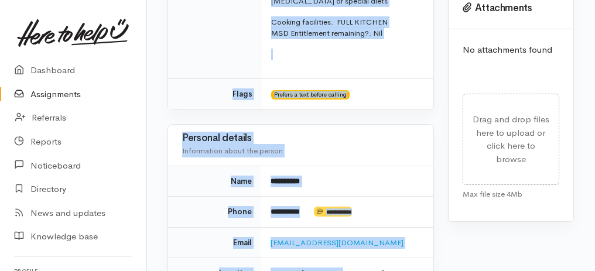
copy div "**********"
click at [355, 100] on td "Prefers a text before calling" at bounding box center [348, 94] width 172 height 30
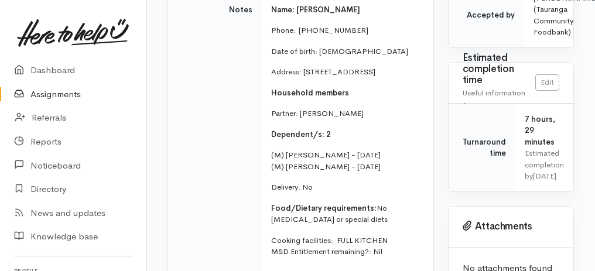
scroll to position [383, 0]
click at [68, 94] on link "Assignments" at bounding box center [73, 95] width 146 height 24
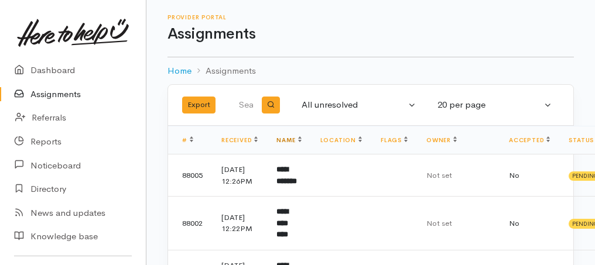
scroll to position [117, 0]
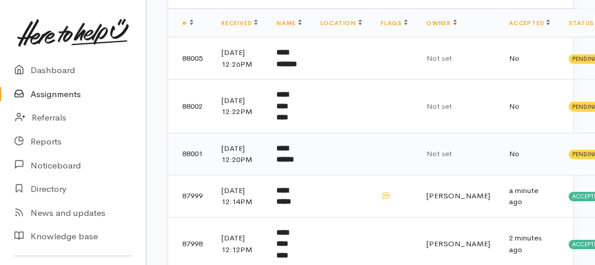
click at [293, 164] on b "**********" at bounding box center [285, 154] width 18 height 19
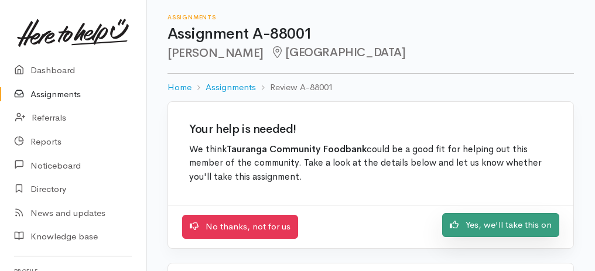
click at [528, 227] on link "Yes, we'll take this on" at bounding box center [500, 225] width 117 height 24
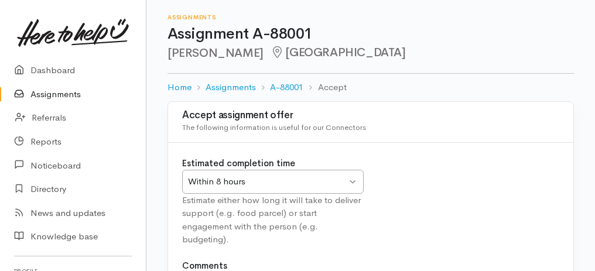
scroll to position [146, 0]
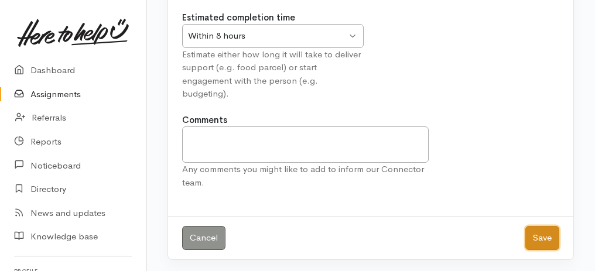
click at [542, 234] on button "Save" at bounding box center [542, 238] width 34 height 24
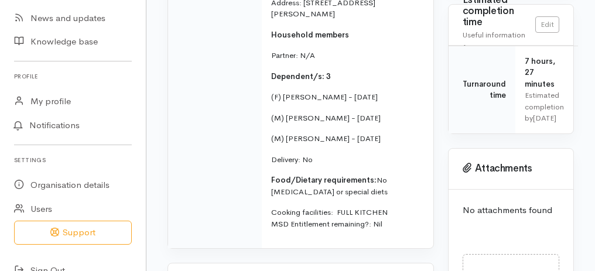
scroll to position [647, 0]
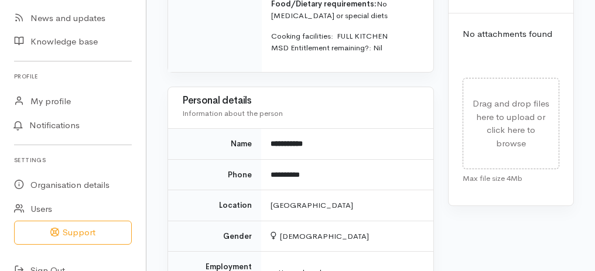
drag, startPoint x: 174, startPoint y: 76, endPoint x: 371, endPoint y: 241, distance: 257.0
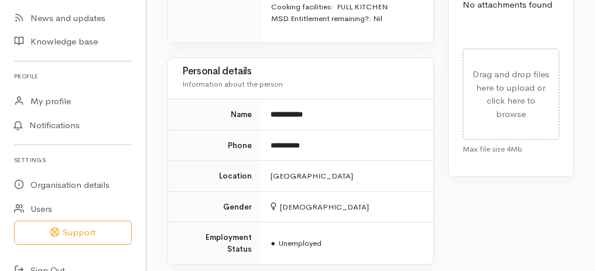
copy div "**********"
click at [285, 152] on td "**********" at bounding box center [347, 145] width 172 height 31
click at [269, 148] on td "**********" at bounding box center [347, 145] width 172 height 31
drag, startPoint x: 272, startPoint y: 145, endPoint x: 348, endPoint y: 146, distance: 76.2
click at [348, 146] on td "**********" at bounding box center [347, 145] width 172 height 31
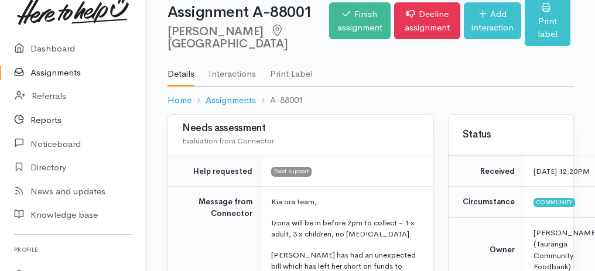
scroll to position [0, 0]
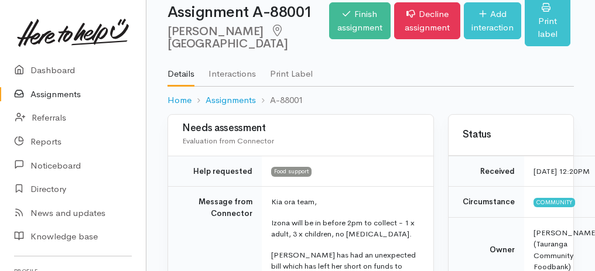
click at [53, 100] on link "Assignments" at bounding box center [73, 95] width 146 height 24
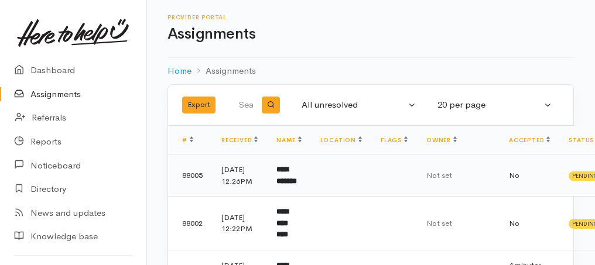
click at [286, 185] on b "**********" at bounding box center [286, 175] width 20 height 19
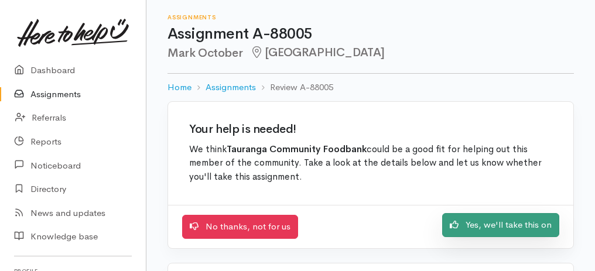
click at [473, 224] on link "Yes, we'll take this on" at bounding box center [500, 225] width 117 height 24
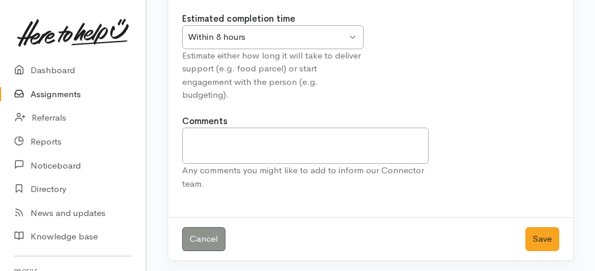
scroll to position [146, 0]
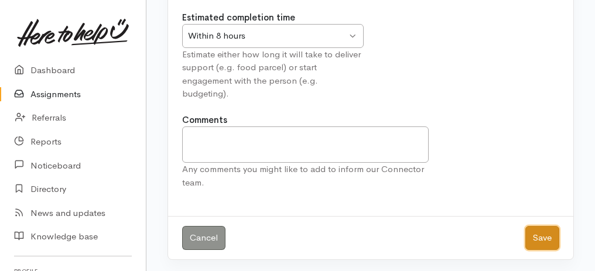
click at [544, 237] on button "Save" at bounding box center [542, 238] width 34 height 24
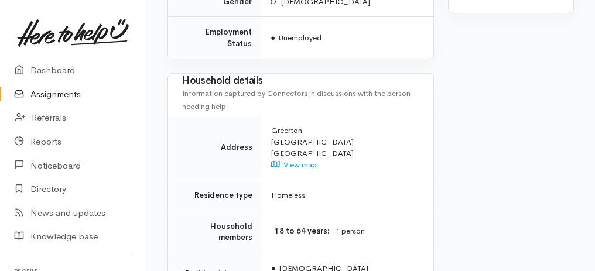
scroll to position [744, 0]
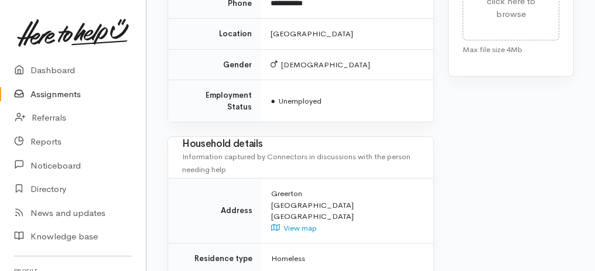
click at [50, 95] on link "Assignments" at bounding box center [73, 95] width 146 height 24
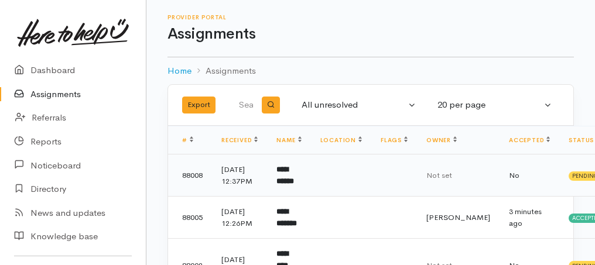
scroll to position [78, 0]
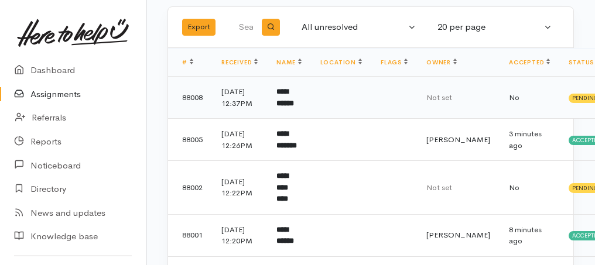
click at [291, 102] on b "**********" at bounding box center [285, 97] width 18 height 19
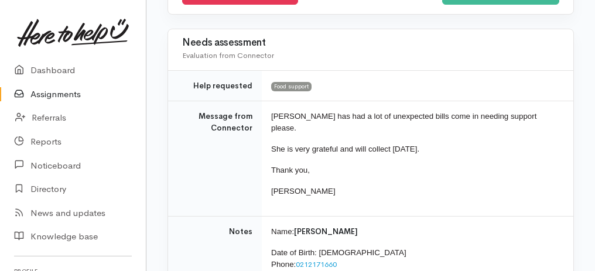
scroll to position [156, 0]
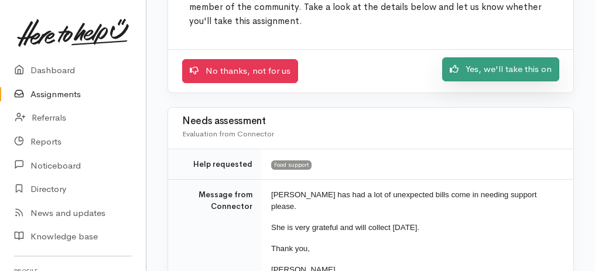
click at [497, 63] on link "Yes, we'll take this on" at bounding box center [500, 69] width 117 height 24
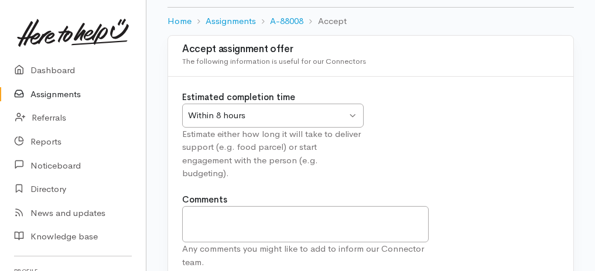
scroll to position [117, 0]
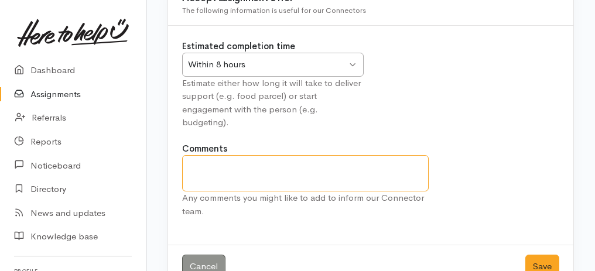
click at [377, 177] on textarea "Comments" at bounding box center [305, 173] width 247 height 36
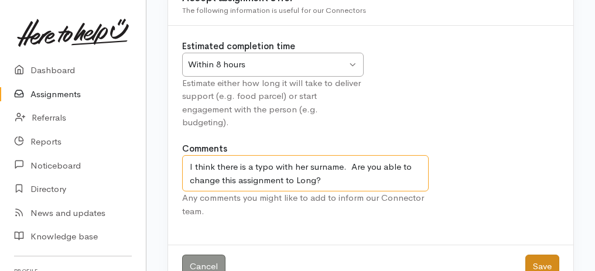
type textarea "I think there is a typo with her surname. Are you able to change this assignmen…"
click at [542, 258] on button "Save" at bounding box center [542, 267] width 34 height 24
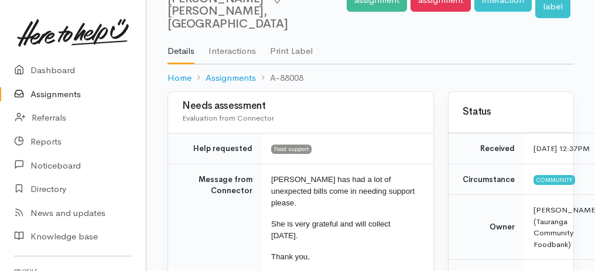
scroll to position [117, 0]
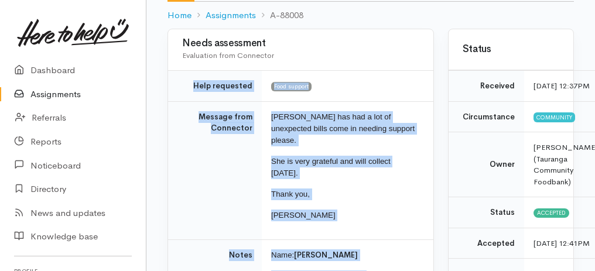
drag, startPoint x: 185, startPoint y: 86, endPoint x: 399, endPoint y: 248, distance: 268.7
click at [399, 248] on tbody "Help requested Food support Message from Connector [PERSON_NAME] has had a lot …" at bounding box center [300, 266] width 265 height 390
copy tbody "Help requested Food support Message from Connector [PERSON_NAME] has had a lot …"
click at [55, 93] on link "Assignments" at bounding box center [73, 95] width 146 height 24
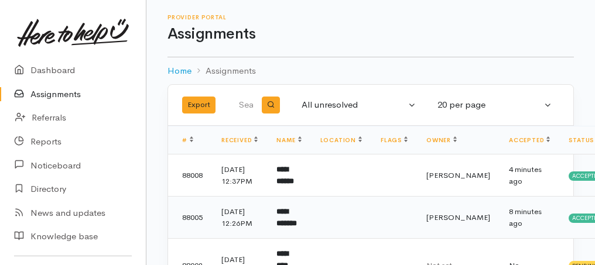
scroll to position [117, 0]
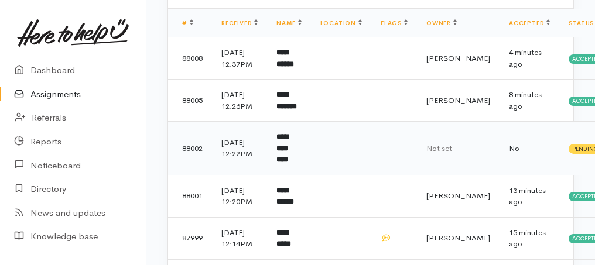
click at [293, 168] on td "**********" at bounding box center [288, 149] width 43 height 54
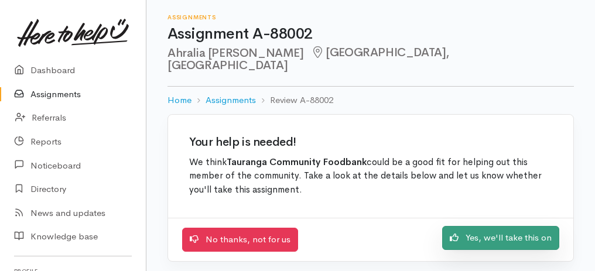
click at [473, 226] on link "Yes, we'll take this on" at bounding box center [500, 238] width 117 height 24
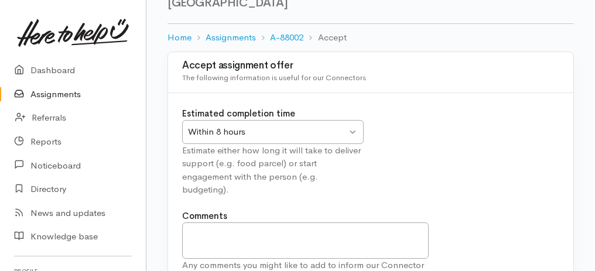
scroll to position [146, 0]
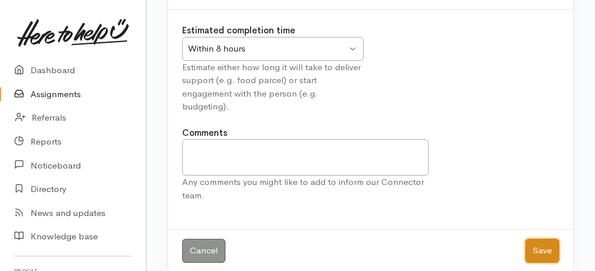
click at [548, 241] on button "Save" at bounding box center [542, 251] width 34 height 24
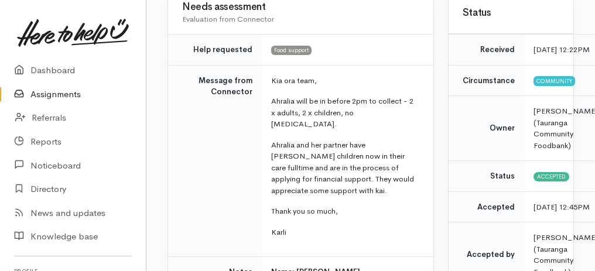
scroll to position [156, 0]
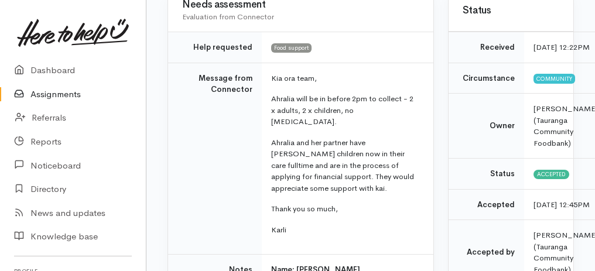
drag, startPoint x: 183, startPoint y: 31, endPoint x: 364, endPoint y: 206, distance: 251.9
copy tbody "Help requested Food support Message from Connector Kia ora team, Ahralia will b…"
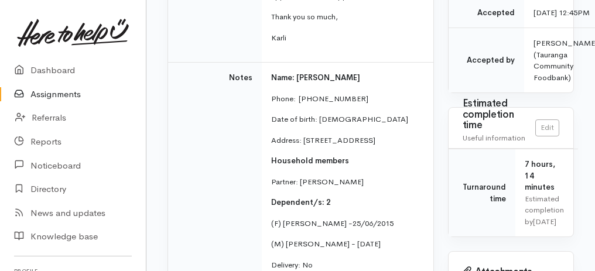
scroll to position [351, 0]
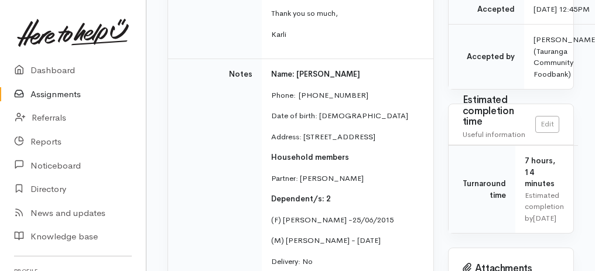
drag, startPoint x: 267, startPoint y: 211, endPoint x: 410, endPoint y: 228, distance: 143.8
click at [410, 228] on td "Name: Ahralia Newman Phone:  02041296506 Date of birth: 28/02/1983 Address: 7/5…" at bounding box center [348, 205] width 172 height 292
copy td "(F) Hazel Matthews -25/06/2015 (M) Ihaia Matthews - 17/07/2019"
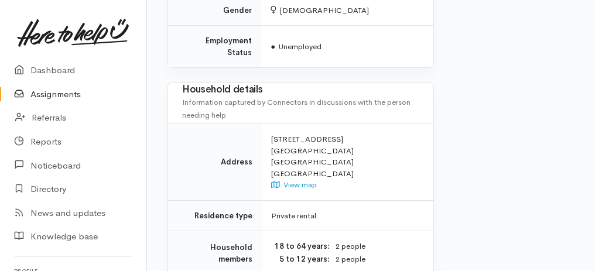
scroll to position [1054, 0]
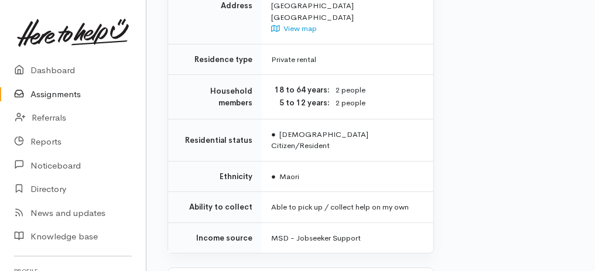
click at [42, 95] on link "Assignments" at bounding box center [73, 95] width 146 height 24
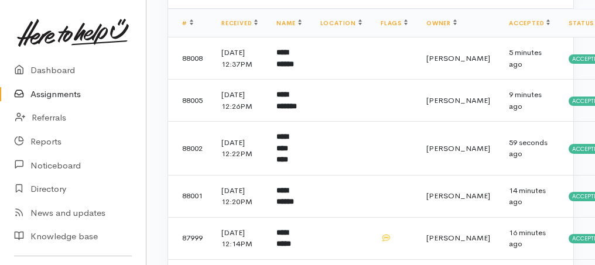
scroll to position [273, 0]
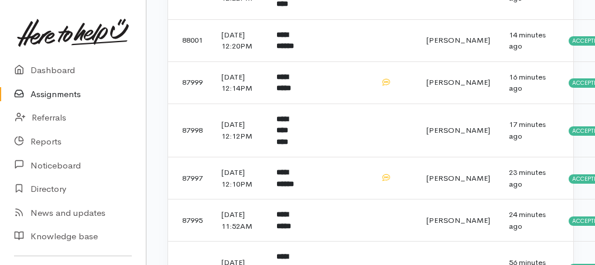
click at [66, 97] on link "Assignments" at bounding box center [73, 95] width 146 height 24
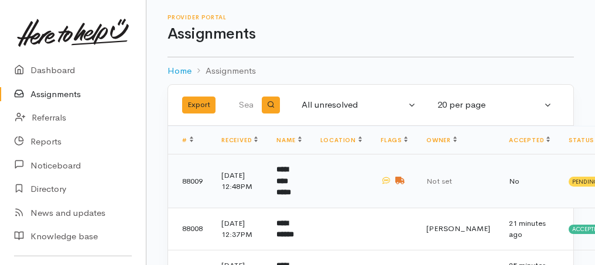
click at [292, 192] on td "**********" at bounding box center [288, 182] width 43 height 54
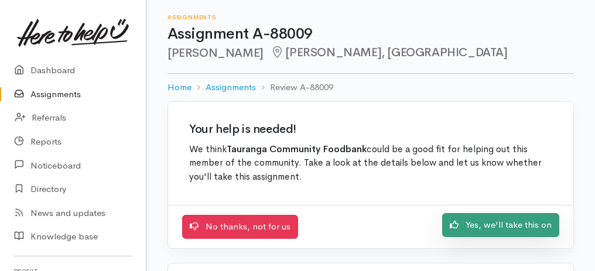
click at [494, 223] on link "Yes, we'll take this on" at bounding box center [500, 225] width 117 height 24
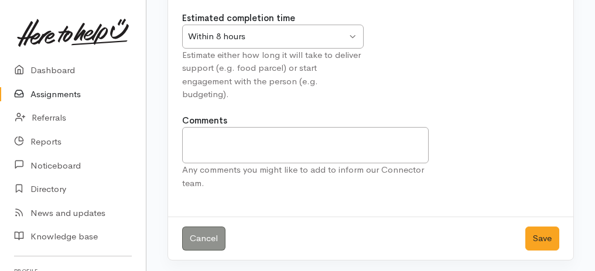
scroll to position [29, 0]
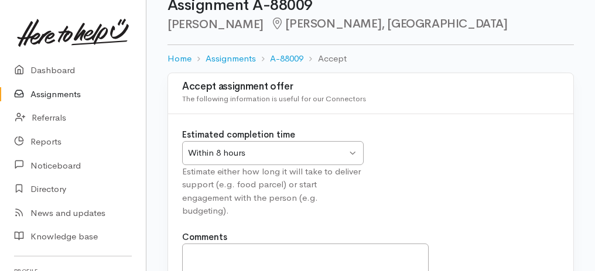
click at [356, 147] on div "Within 8 hours Within 8 hours" at bounding box center [273, 153] width 182 height 24
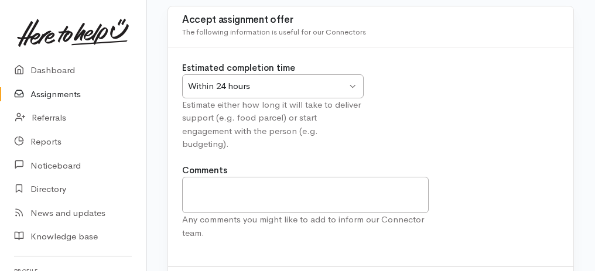
scroll to position [146, 0]
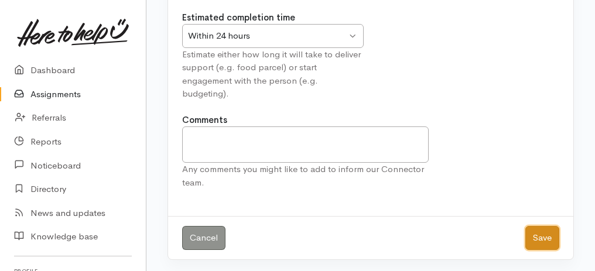
click at [534, 231] on button "Save" at bounding box center [542, 238] width 34 height 24
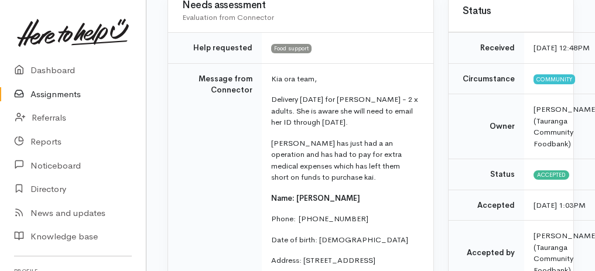
scroll to position [156, 0]
drag, startPoint x: 193, startPoint y: 58, endPoint x: 392, endPoint y: 236, distance: 267.1
copy tr "Message from Connector Kia ora team, Delivery tomorrow for Mary - 2 x adults. S…"
click at [64, 101] on link "Assignments" at bounding box center [73, 95] width 146 height 24
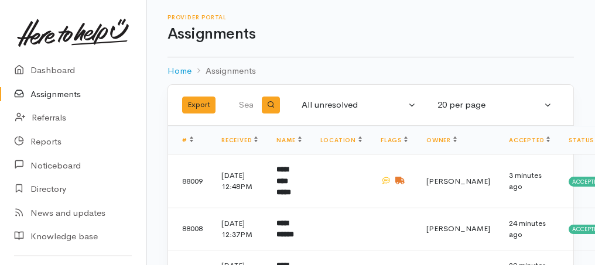
click at [61, 96] on link "Assignments" at bounding box center [73, 95] width 146 height 24
click at [46, 95] on link "Assignments" at bounding box center [73, 95] width 146 height 24
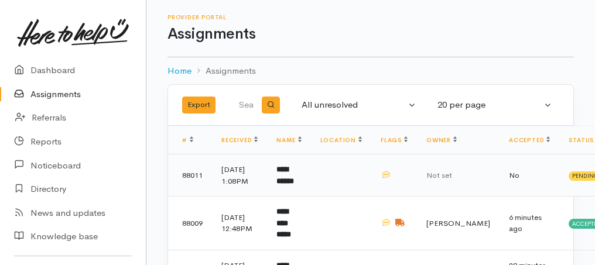
click at [282, 185] on b "**********" at bounding box center [285, 175] width 18 height 19
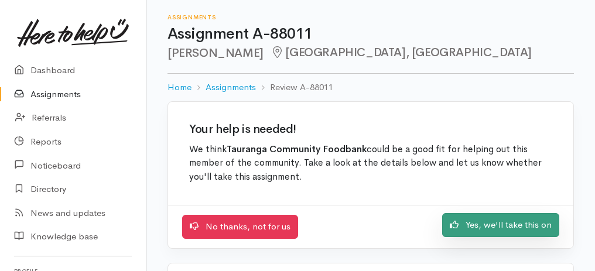
click at [532, 227] on link "Yes, we'll take this on" at bounding box center [500, 225] width 117 height 24
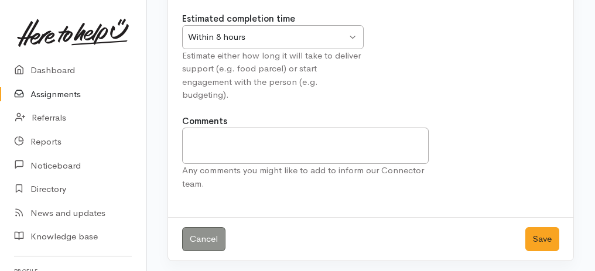
scroll to position [146, 0]
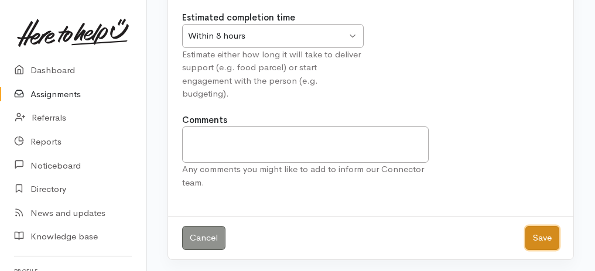
click at [542, 238] on button "Save" at bounding box center [542, 238] width 34 height 24
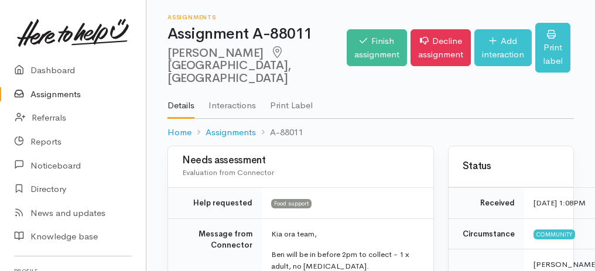
scroll to position [156, 0]
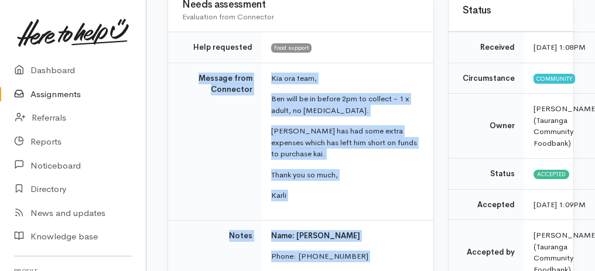
drag, startPoint x: 184, startPoint y: 59, endPoint x: 376, endPoint y: 235, distance: 260.3
click at [408, 247] on tbody "Help requested Food support Message from Connector Kia ora team, Ben will be in…" at bounding box center [300, 266] width 265 height 469
copy tbody "Message from Connector Kia ora team, Ben will be in before 2pm to collect - 1 x…"
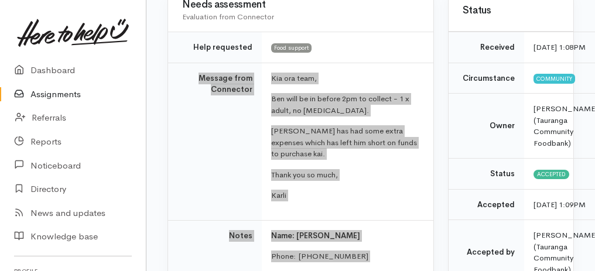
scroll to position [273, 0]
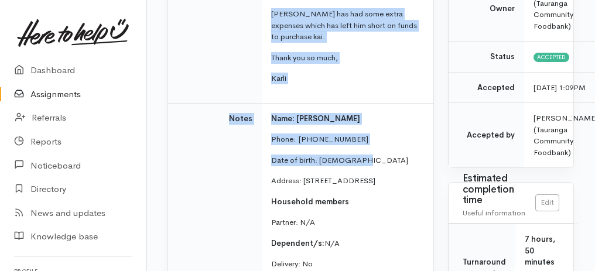
click at [63, 100] on link "Assignments" at bounding box center [73, 95] width 146 height 24
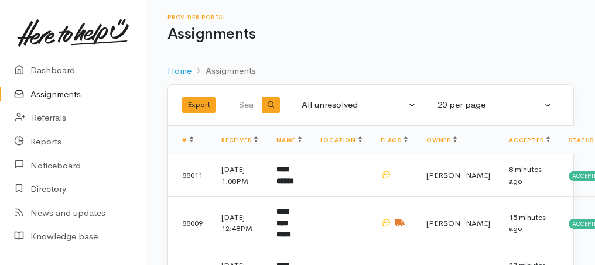
click at [45, 94] on link "Assignments" at bounding box center [73, 95] width 146 height 24
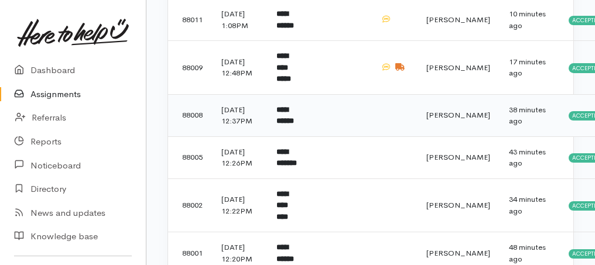
click at [289, 125] on b "**********" at bounding box center [285, 115] width 18 height 19
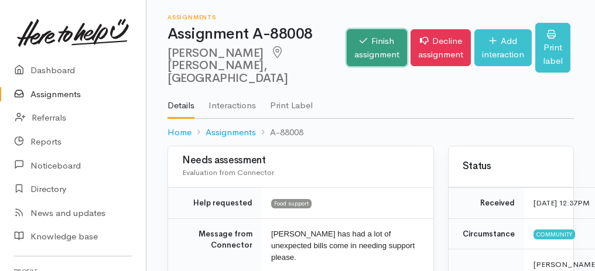
click at [347, 47] on link "Finish assignment" at bounding box center [377, 47] width 60 height 37
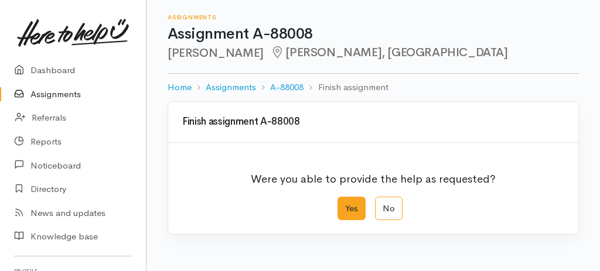
click at [345, 207] on label "Yes" at bounding box center [351, 209] width 28 height 24
click at [345, 204] on input "Yes" at bounding box center [341, 201] width 8 height 8
radio input "true"
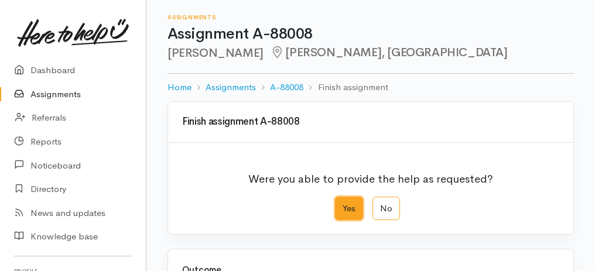
scroll to position [195, 0]
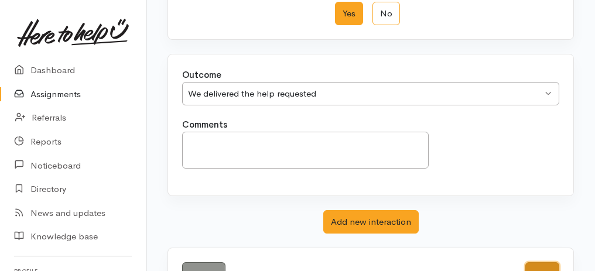
click at [544, 266] on button "Save" at bounding box center [542, 274] width 34 height 24
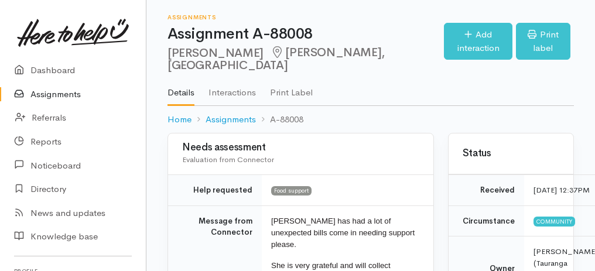
click at [49, 97] on link "Assignments" at bounding box center [73, 95] width 146 height 24
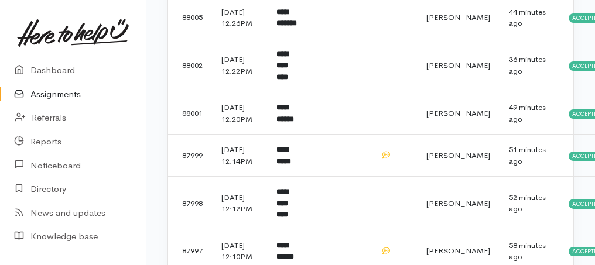
scroll to position [312, 0]
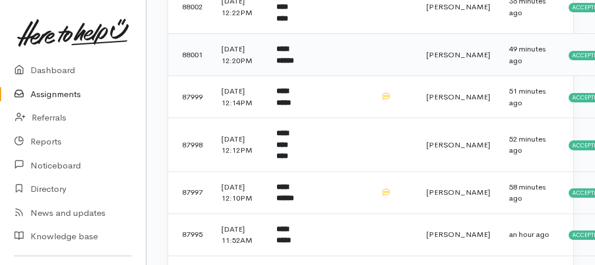
click at [305, 76] on td "**********" at bounding box center [288, 55] width 43 height 42
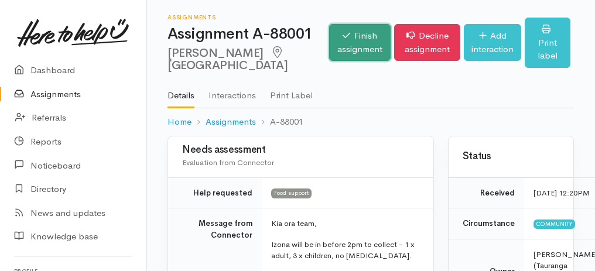
click at [329, 49] on link "Finish assignment" at bounding box center [359, 42] width 61 height 37
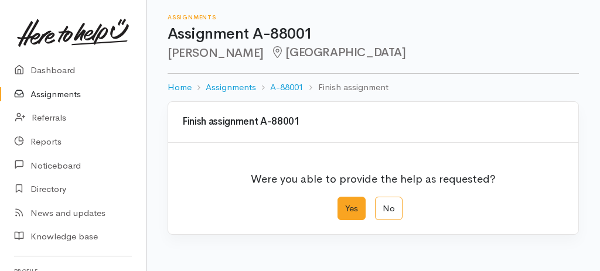
click at [353, 208] on label "Yes" at bounding box center [351, 209] width 28 height 24
click at [345, 204] on input "Yes" at bounding box center [341, 201] width 8 height 8
radio input "true"
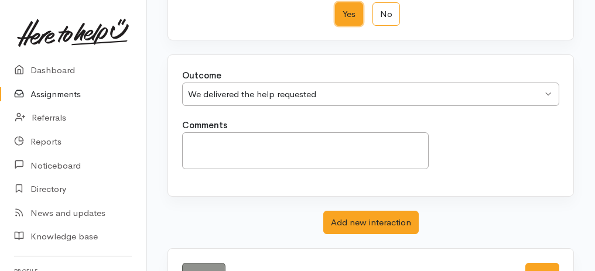
scroll to position [233, 0]
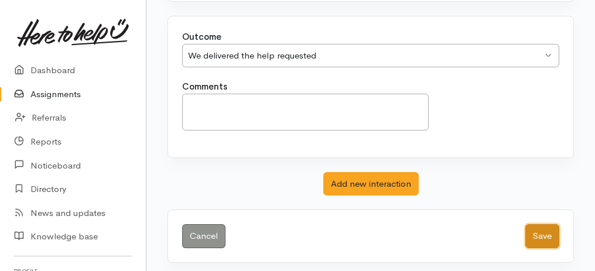
click at [544, 228] on button "Save" at bounding box center [542, 236] width 34 height 24
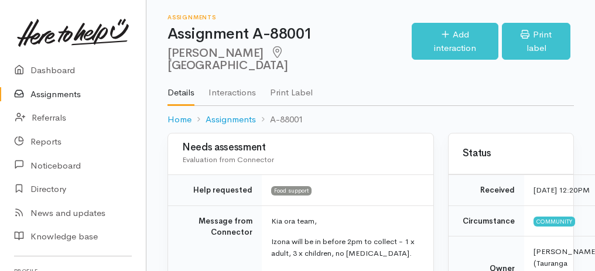
click at [46, 97] on link "Assignments" at bounding box center [73, 95] width 146 height 24
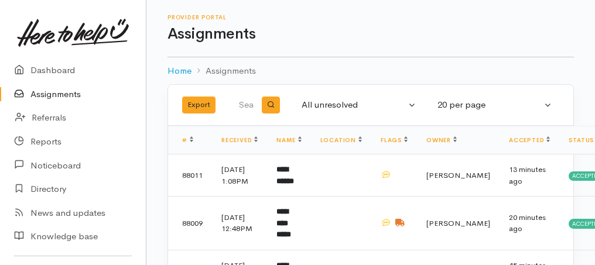
click at [56, 97] on link "Assignments" at bounding box center [73, 95] width 146 height 24
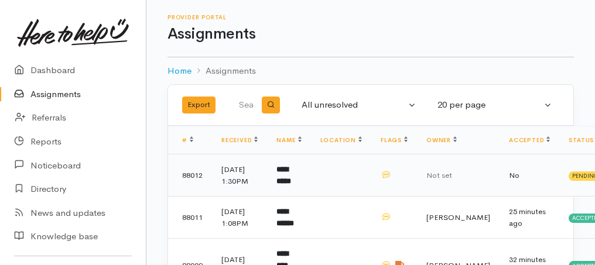
click at [286, 182] on b "**********" at bounding box center [283, 175] width 15 height 19
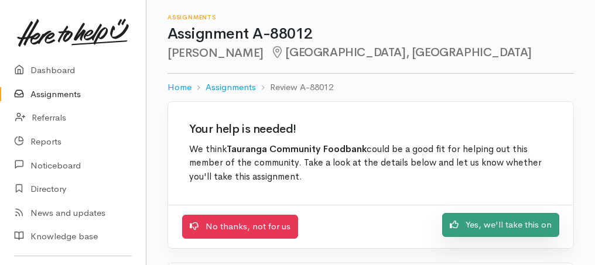
click at [490, 227] on link "Yes, we'll take this on" at bounding box center [500, 225] width 117 height 24
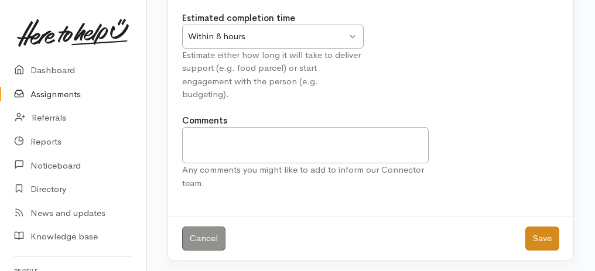
scroll to position [146, 0]
click at [535, 238] on button "Save" at bounding box center [542, 238] width 34 height 24
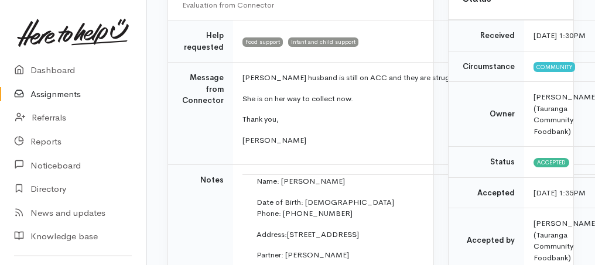
scroll to position [156, 0]
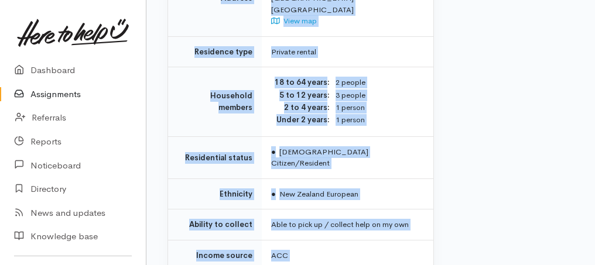
drag, startPoint x: 183, startPoint y: 52, endPoint x: 371, endPoint y: 275, distance: 292.6
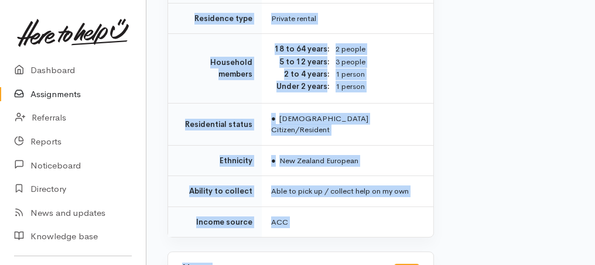
copy div "**********"
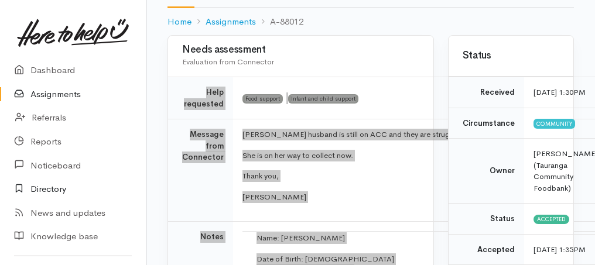
scroll to position [26, 0]
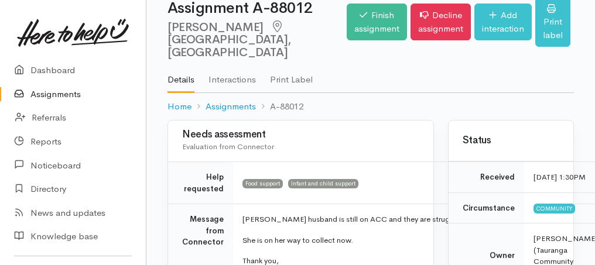
click at [314, 161] on div "Needs assessment Evaluation from Connector" at bounding box center [300, 141] width 265 height 41
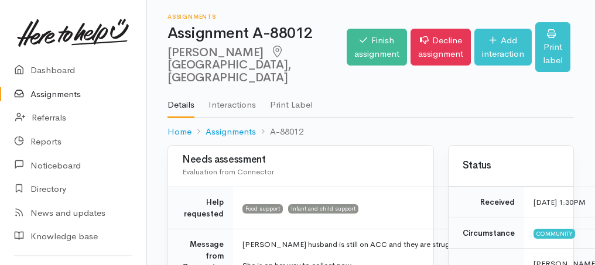
scroll to position [0, 0]
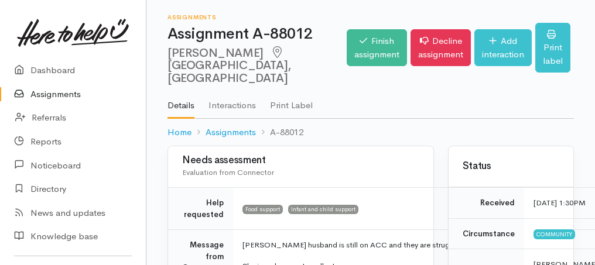
click at [49, 94] on link "Assignments" at bounding box center [73, 95] width 146 height 24
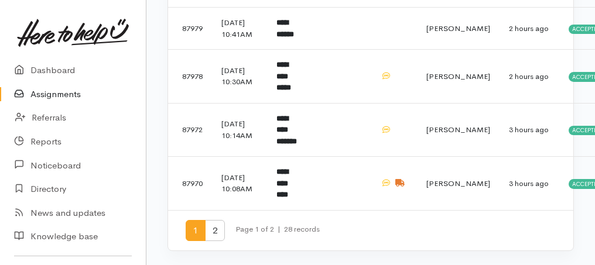
scroll to position [1009, 0]
click at [207, 233] on span "2" at bounding box center [215, 231] width 20 height 22
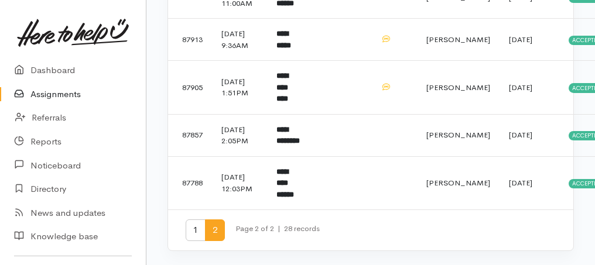
scroll to position [368, 0]
click at [196, 229] on span "1" at bounding box center [196, 231] width 20 height 22
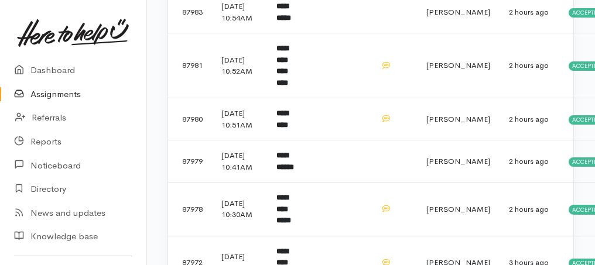
scroll to position [781, 0]
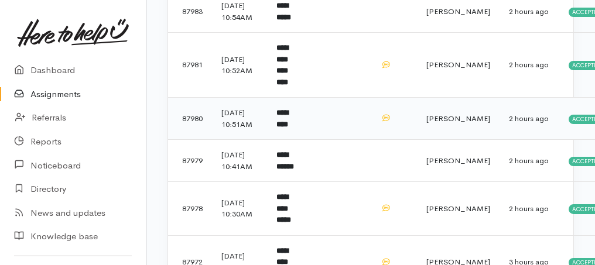
click at [310, 140] on td "*********" at bounding box center [288, 119] width 43 height 42
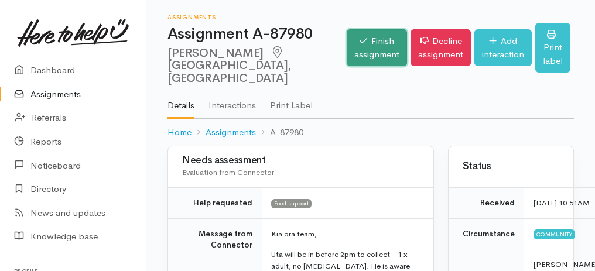
click at [347, 52] on link "Finish assignment" at bounding box center [377, 47] width 60 height 37
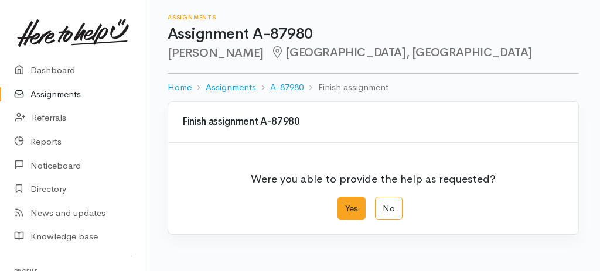
click at [354, 212] on label "Yes" at bounding box center [351, 209] width 28 height 24
click at [345, 204] on input "Yes" at bounding box center [341, 201] width 8 height 8
radio input "true"
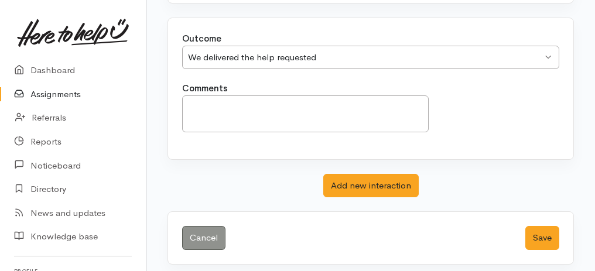
scroll to position [233, 0]
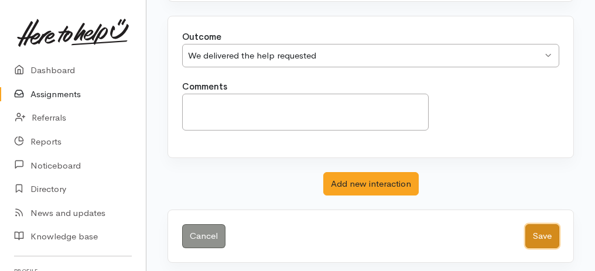
click at [552, 241] on button "Save" at bounding box center [542, 236] width 34 height 24
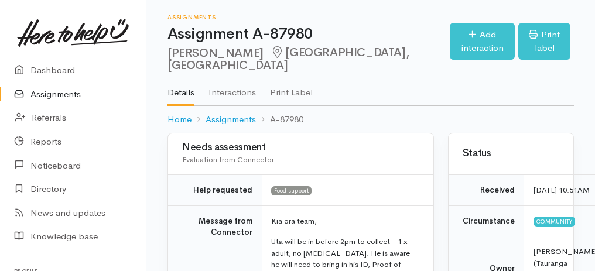
click at [52, 99] on link "Assignments" at bounding box center [73, 95] width 146 height 24
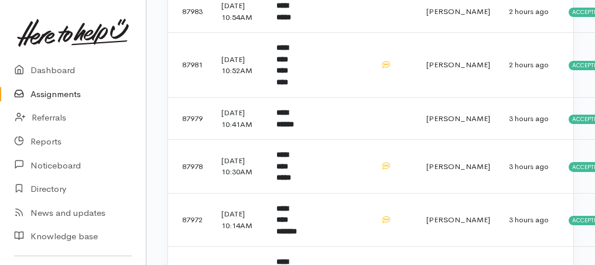
scroll to position [937, 0]
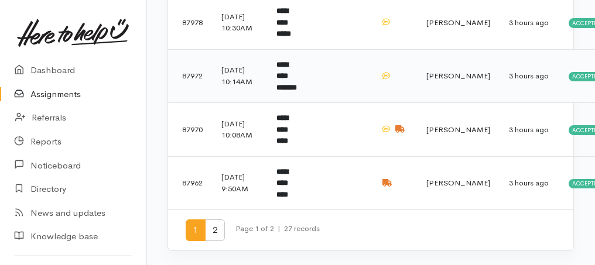
click at [296, 91] on b "**********" at bounding box center [286, 76] width 20 height 30
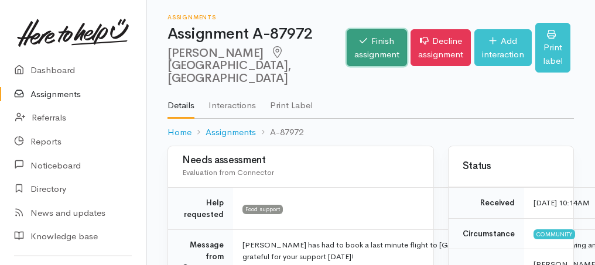
click at [358, 43] on link "Finish assignment" at bounding box center [377, 47] width 60 height 37
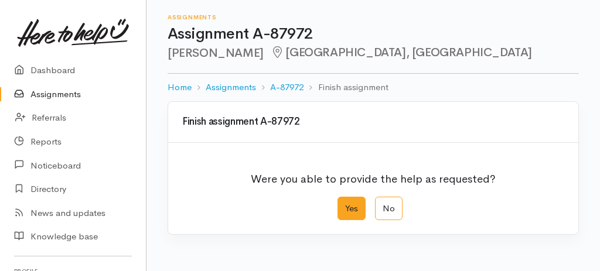
click at [353, 215] on label "Yes" at bounding box center [351, 209] width 28 height 24
click at [345, 204] on input "Yes" at bounding box center [341, 201] width 8 height 8
radio input "true"
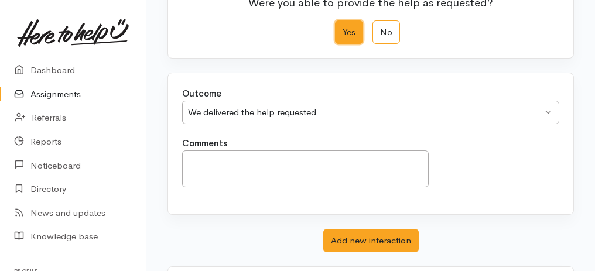
scroll to position [233, 0]
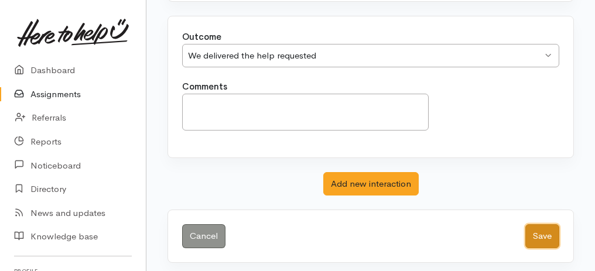
click at [548, 231] on button "Save" at bounding box center [542, 236] width 34 height 24
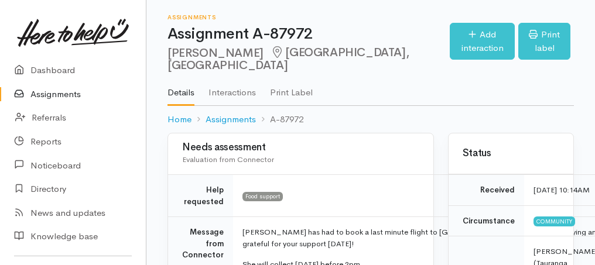
click at [59, 94] on link "Assignments" at bounding box center [73, 95] width 146 height 24
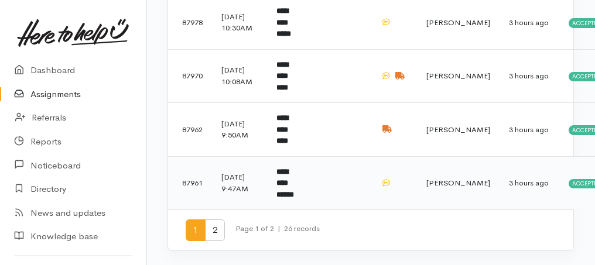
scroll to position [1009, 0]
click at [213, 235] on span "2" at bounding box center [215, 231] width 20 height 22
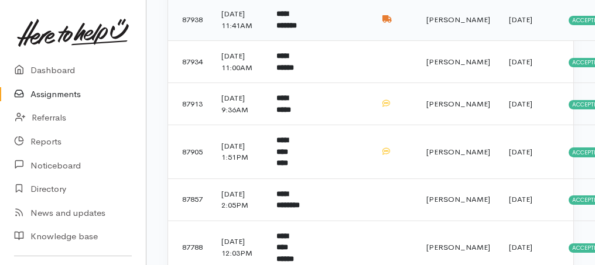
scroll to position [262, 0]
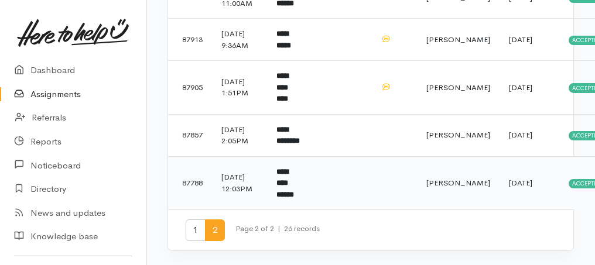
click at [294, 189] on b "**********" at bounding box center [285, 183] width 18 height 30
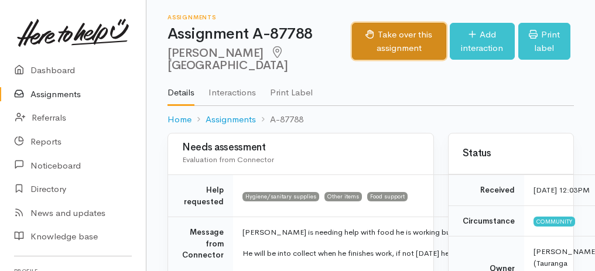
click at [352, 35] on button "Take over this assignment" at bounding box center [399, 41] width 94 height 37
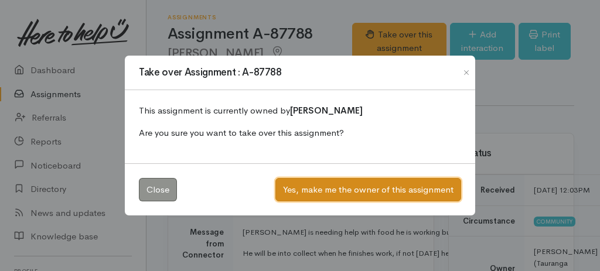
click at [337, 184] on button "Yes, make me the owner of this assignment" at bounding box center [368, 190] width 186 height 24
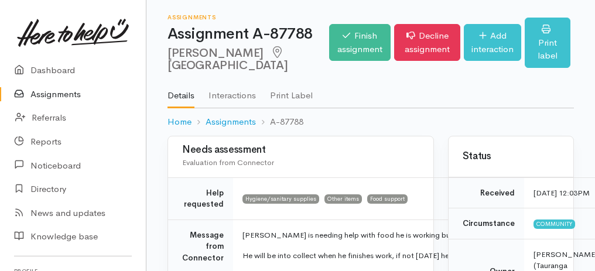
click at [52, 93] on link "Assignments" at bounding box center [73, 95] width 146 height 24
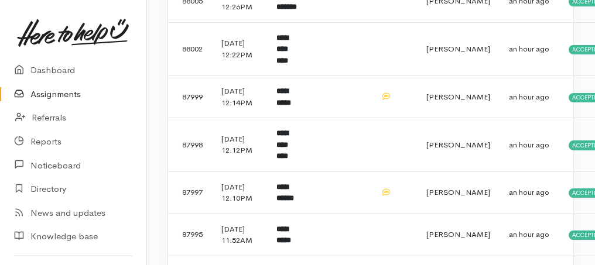
scroll to position [469, 0]
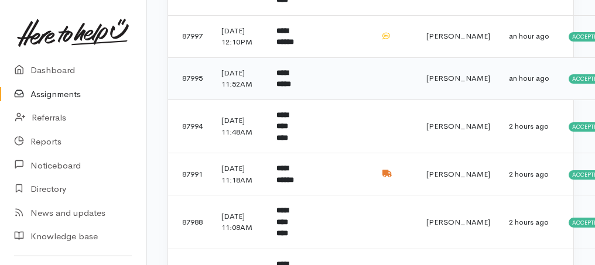
click at [287, 100] on td "**********" at bounding box center [288, 78] width 43 height 42
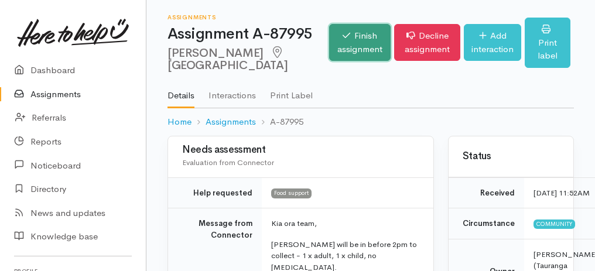
click at [329, 48] on link "Finish assignment" at bounding box center [359, 42] width 61 height 37
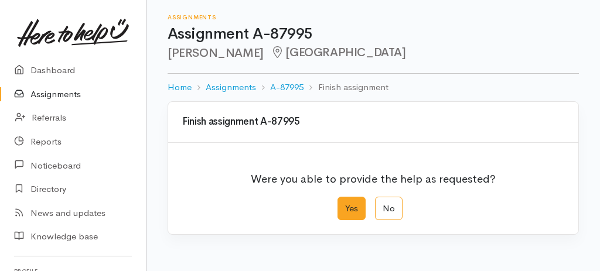
click at [358, 209] on label "Yes" at bounding box center [351, 209] width 28 height 24
click at [345, 204] on input "Yes" at bounding box center [341, 201] width 8 height 8
radio input "true"
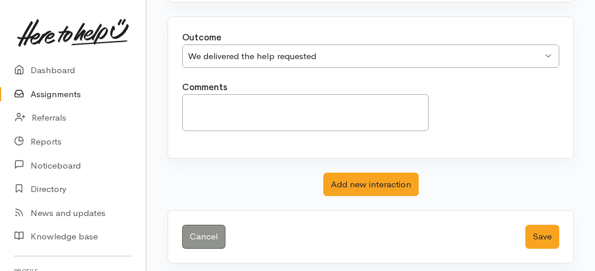
scroll to position [233, 0]
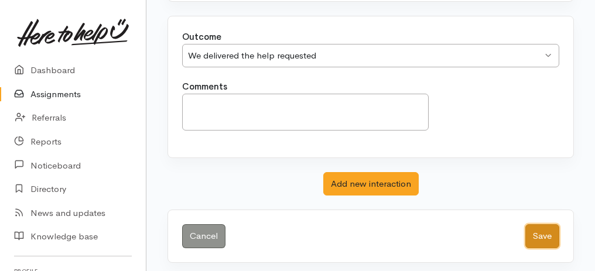
click at [548, 231] on button "Save" at bounding box center [542, 236] width 34 height 24
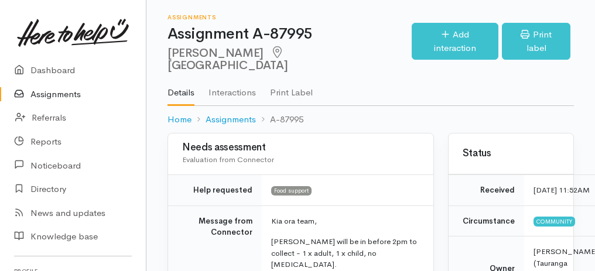
click at [63, 91] on link "Assignments" at bounding box center [73, 95] width 146 height 24
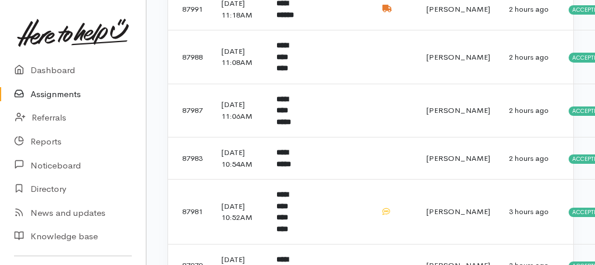
scroll to position [664, 0]
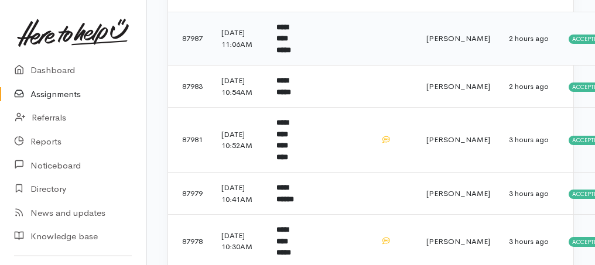
click at [284, 54] on b "**********" at bounding box center [283, 38] width 15 height 30
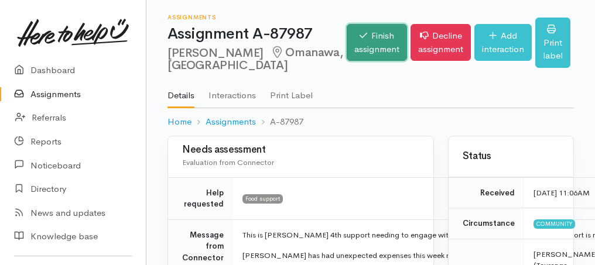
click at [347, 47] on link "Finish assignment" at bounding box center [377, 42] width 60 height 37
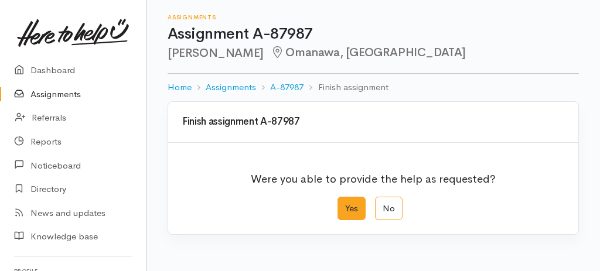
click at [347, 204] on label "Yes" at bounding box center [351, 209] width 28 height 24
click at [345, 204] on input "Yes" at bounding box center [341, 201] width 8 height 8
radio input "true"
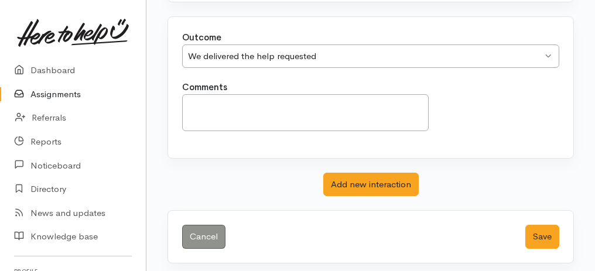
scroll to position [233, 0]
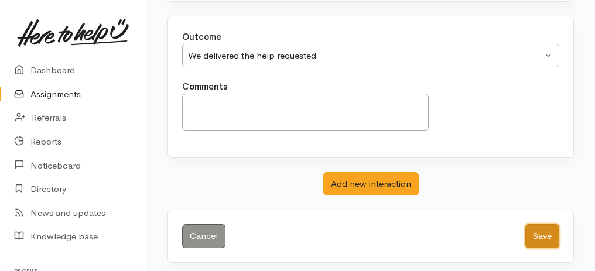
click at [545, 235] on button "Save" at bounding box center [542, 236] width 34 height 24
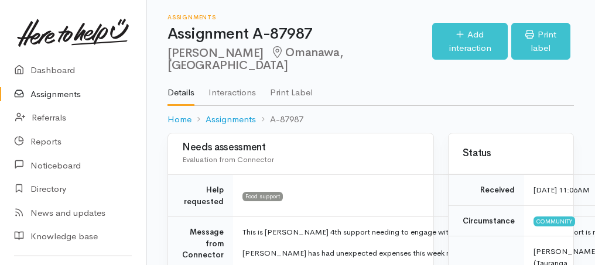
click at [40, 94] on link "Assignments" at bounding box center [73, 95] width 146 height 24
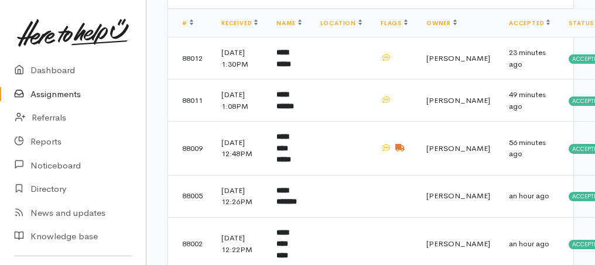
scroll to position [234, 0]
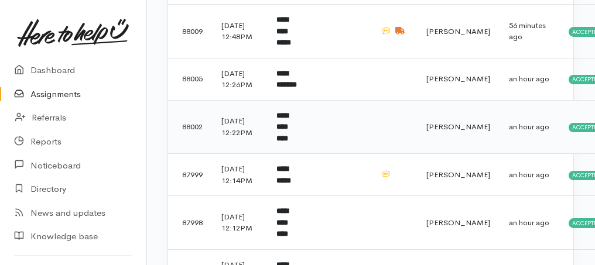
click at [286, 142] on b "**********" at bounding box center [282, 127] width 12 height 30
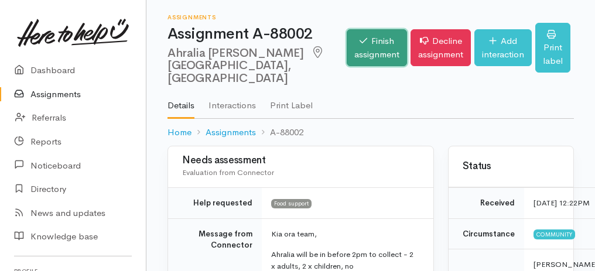
click at [364, 49] on link "Finish assignment" at bounding box center [377, 47] width 60 height 37
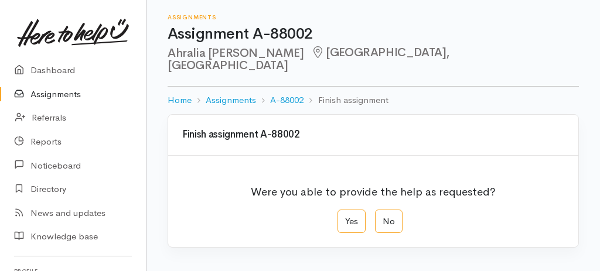
drag, startPoint x: 347, startPoint y: 206, endPoint x: 332, endPoint y: 203, distance: 15.5
click at [347, 210] on label "Yes" at bounding box center [351, 222] width 28 height 24
click at [345, 210] on input "Yes" at bounding box center [341, 214] width 8 height 8
radio input "true"
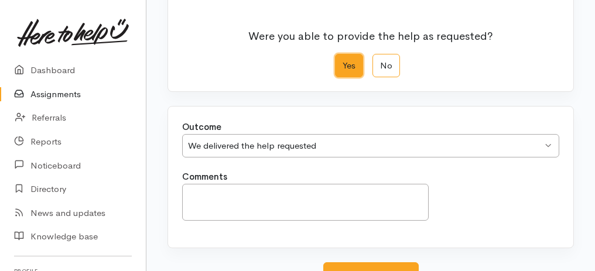
scroll to position [233, 0]
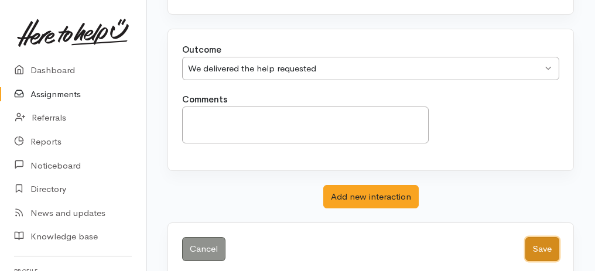
click at [545, 237] on button "Save" at bounding box center [542, 249] width 34 height 24
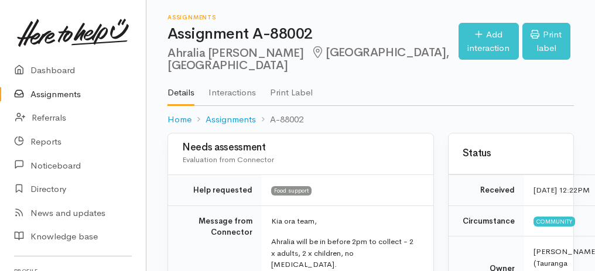
click at [70, 97] on link "Assignments" at bounding box center [73, 95] width 146 height 24
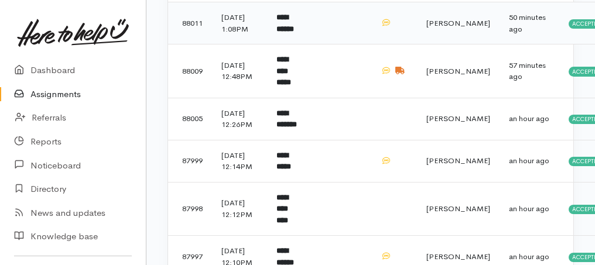
scroll to position [195, 0]
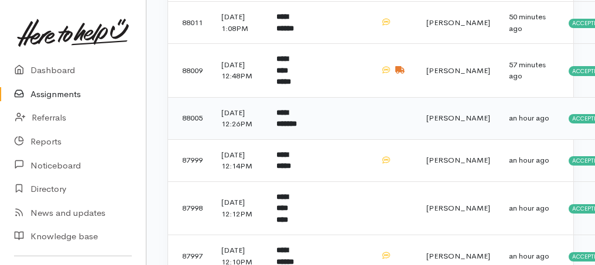
click at [286, 128] on b "**********" at bounding box center [286, 118] width 20 height 19
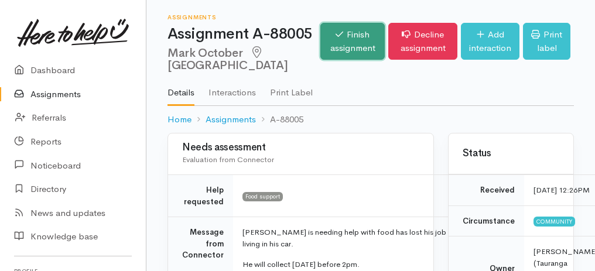
click at [336, 54] on link "Finish assignment" at bounding box center [352, 41] width 64 height 37
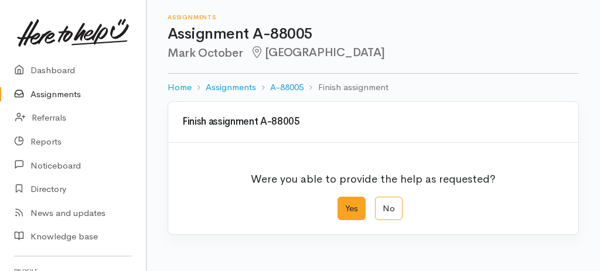
click at [351, 205] on label "Yes" at bounding box center [351, 209] width 28 height 24
click at [345, 204] on input "Yes" at bounding box center [341, 201] width 8 height 8
radio input "true"
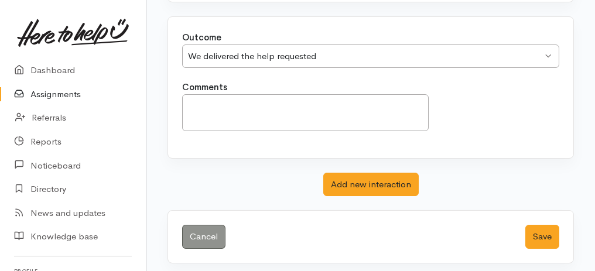
scroll to position [233, 0]
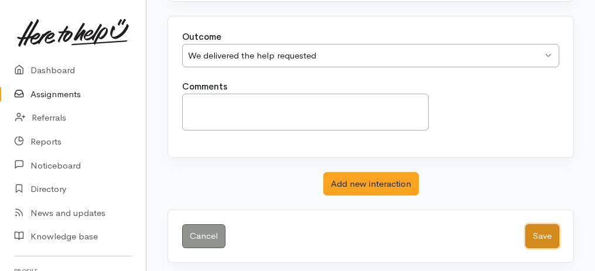
click at [550, 238] on button "Save" at bounding box center [542, 236] width 34 height 24
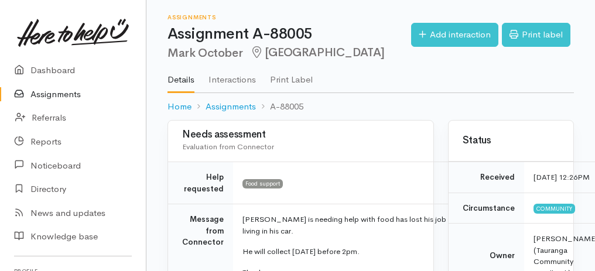
click at [45, 93] on link "Assignments" at bounding box center [73, 95] width 146 height 24
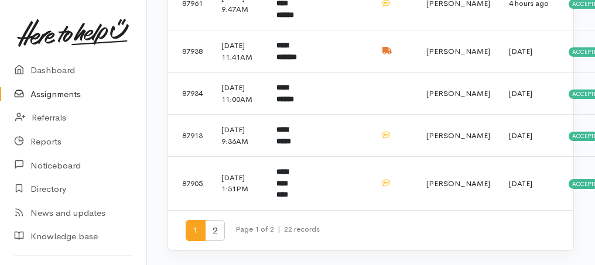
scroll to position [1009, 0]
click at [210, 230] on span "2" at bounding box center [215, 231] width 20 height 22
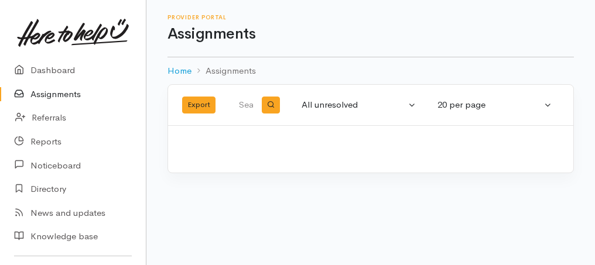
scroll to position [0, 0]
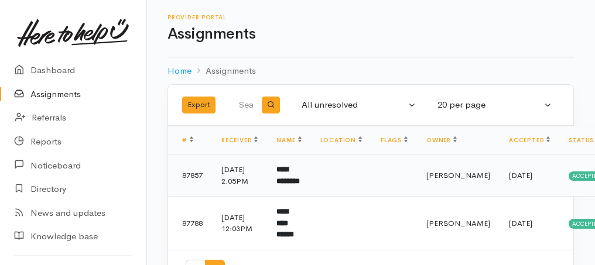
click at [285, 183] on b "**********" at bounding box center [287, 175] width 23 height 19
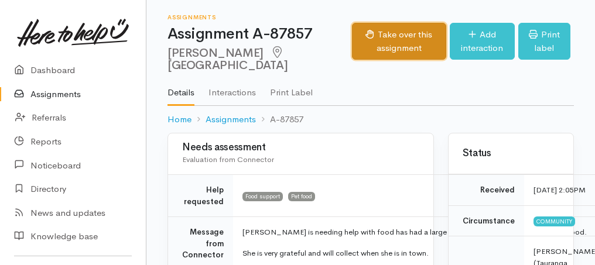
click at [356, 49] on button "Take over this assignment" at bounding box center [399, 41] width 94 height 37
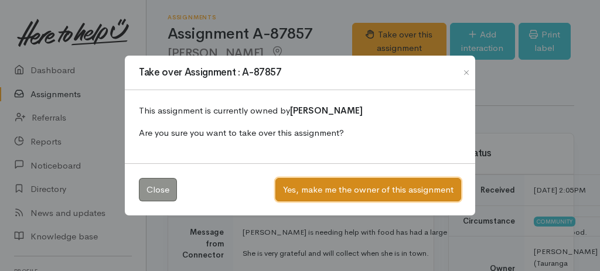
click at [354, 187] on button "Yes, make me the owner of this assignment" at bounding box center [368, 190] width 186 height 24
click at [390, 191] on button "Yes, make me the owner of this assignment" at bounding box center [368, 190] width 186 height 24
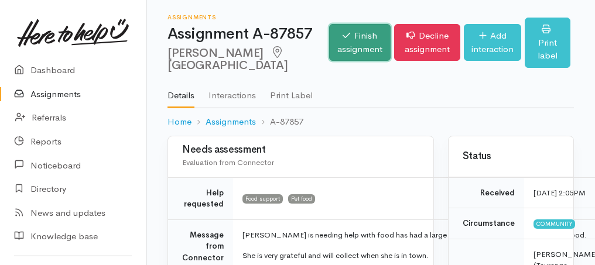
click at [329, 56] on link "Finish assignment" at bounding box center [359, 42] width 61 height 37
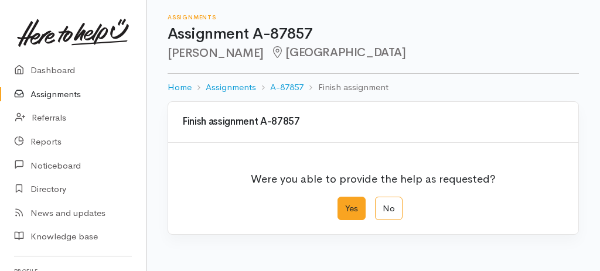
click at [350, 206] on label "Yes" at bounding box center [351, 209] width 28 height 24
click at [345, 204] on input "Yes" at bounding box center [341, 201] width 8 height 8
radio input "true"
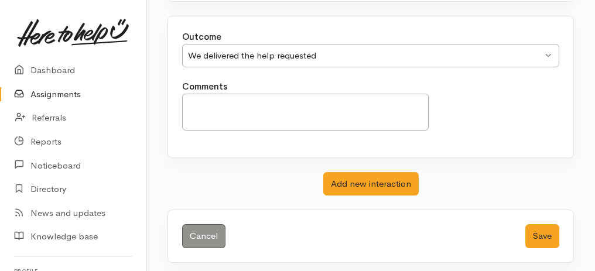
scroll to position [233, 0]
click at [549, 227] on button "Save" at bounding box center [542, 236] width 34 height 24
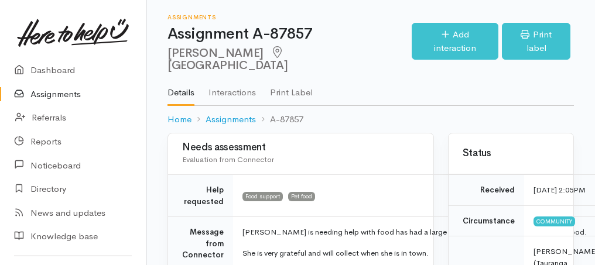
click at [62, 93] on link "Assignments" at bounding box center [73, 95] width 146 height 24
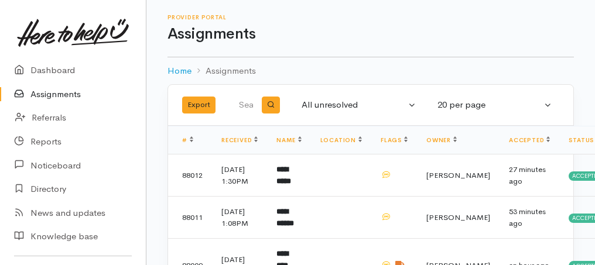
click at [69, 93] on link "Assignments" at bounding box center [73, 95] width 146 height 24
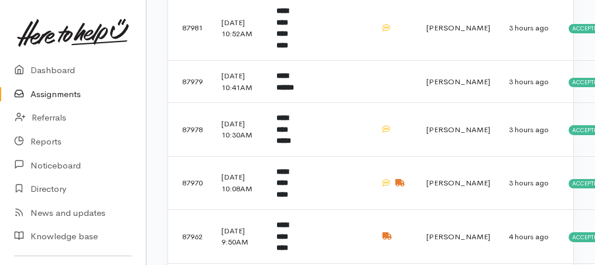
scroll to position [664, 0]
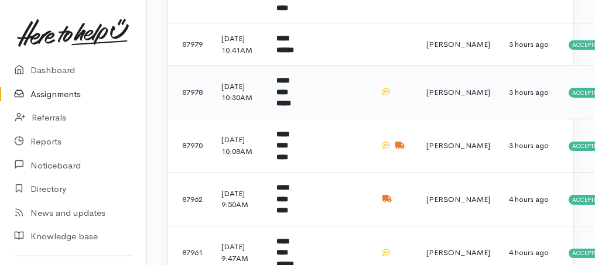
click at [291, 107] on b "**********" at bounding box center [283, 92] width 15 height 30
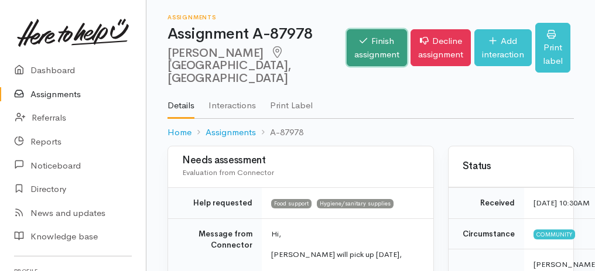
click at [356, 45] on link "Finish assignment" at bounding box center [377, 47] width 60 height 37
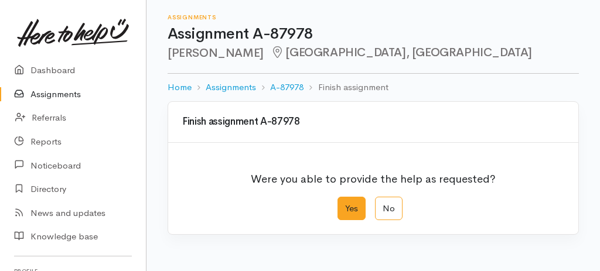
click at [354, 210] on label "Yes" at bounding box center [351, 209] width 28 height 24
click at [345, 204] on input "Yes" at bounding box center [341, 201] width 8 height 8
radio input "true"
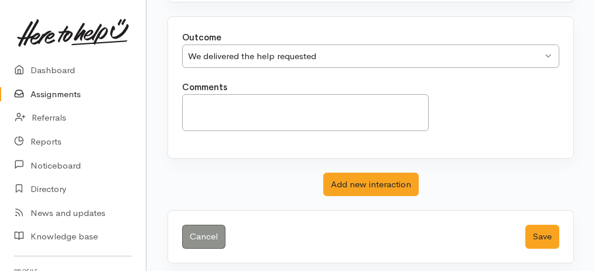
scroll to position [233, 0]
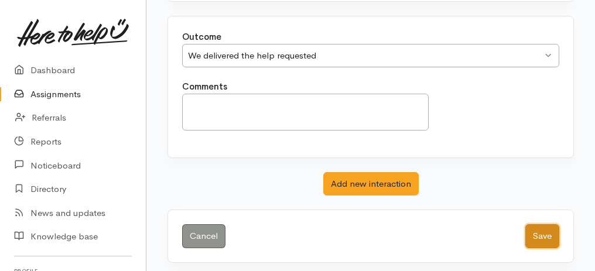
click at [530, 229] on button "Save" at bounding box center [542, 236] width 34 height 24
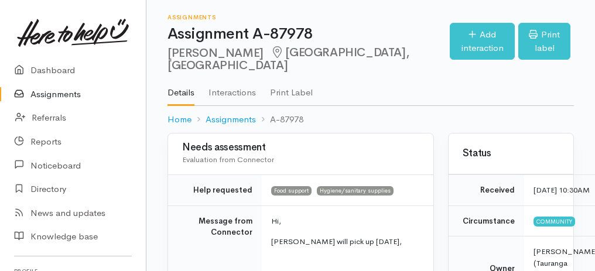
click at [64, 97] on link "Assignments" at bounding box center [73, 95] width 146 height 24
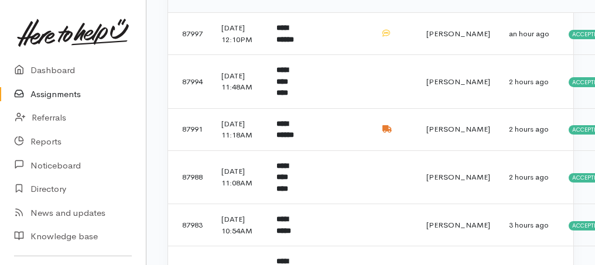
scroll to position [429, 0]
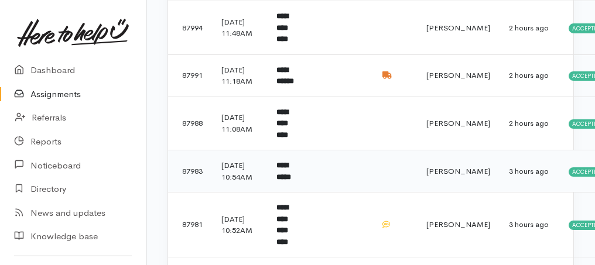
click at [291, 181] on b "**********" at bounding box center [283, 171] width 15 height 19
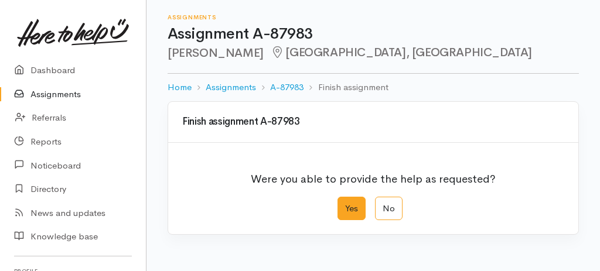
click at [351, 206] on label "Yes" at bounding box center [351, 209] width 28 height 24
click at [345, 204] on input "Yes" at bounding box center [341, 201] width 8 height 8
radio input "true"
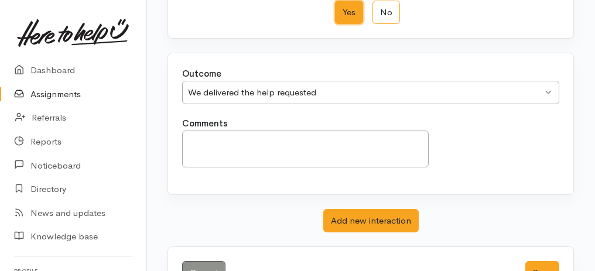
scroll to position [233, 0]
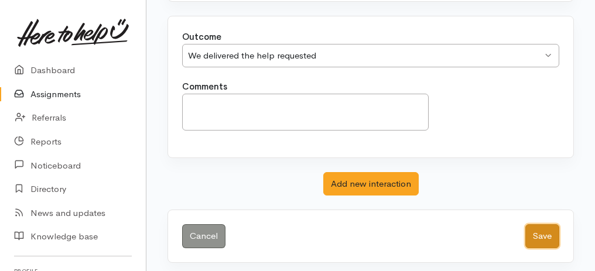
click at [544, 228] on button "Save" at bounding box center [542, 236] width 34 height 24
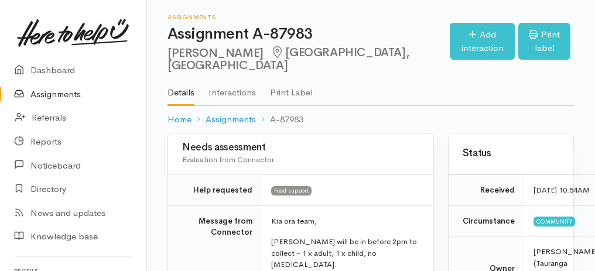
click at [56, 97] on link "Assignments" at bounding box center [73, 95] width 146 height 24
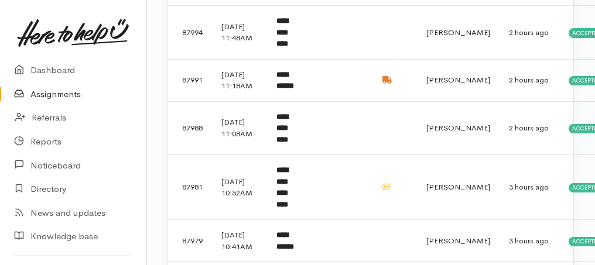
scroll to position [429, 0]
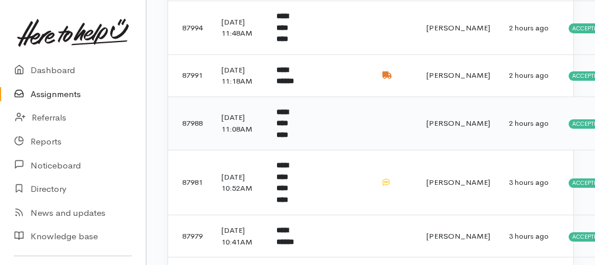
click at [285, 139] on b "**********" at bounding box center [282, 123] width 12 height 30
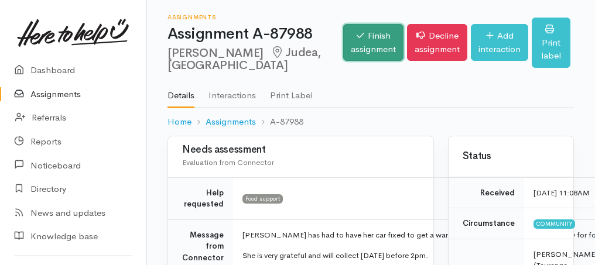
click at [355, 47] on link "Finish assignment" at bounding box center [373, 42] width 60 height 37
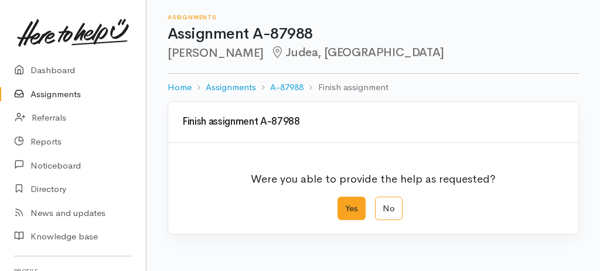
click at [351, 214] on label "Yes" at bounding box center [351, 209] width 28 height 24
click at [345, 204] on input "Yes" at bounding box center [341, 201] width 8 height 8
radio input "true"
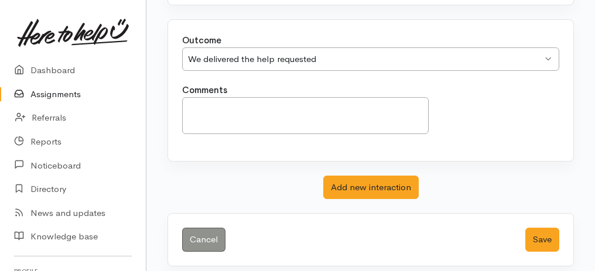
scroll to position [233, 0]
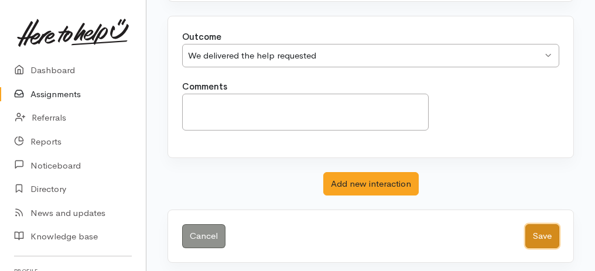
click at [542, 229] on button "Save" at bounding box center [542, 236] width 34 height 24
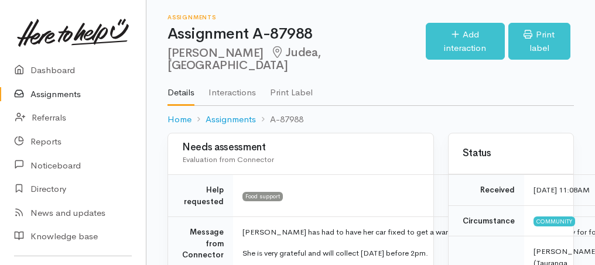
click at [71, 95] on link "Assignments" at bounding box center [73, 95] width 146 height 24
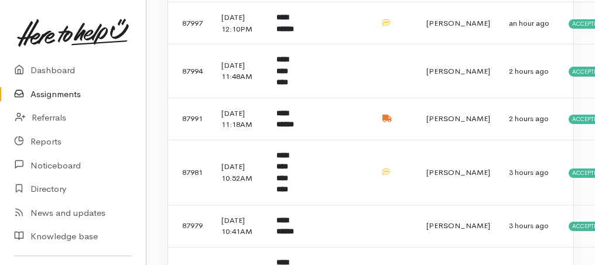
scroll to position [429, 0]
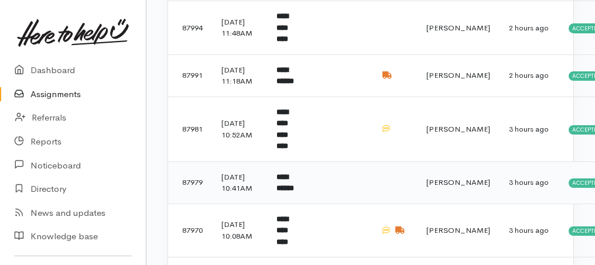
click at [285, 193] on b "**********" at bounding box center [285, 182] width 18 height 19
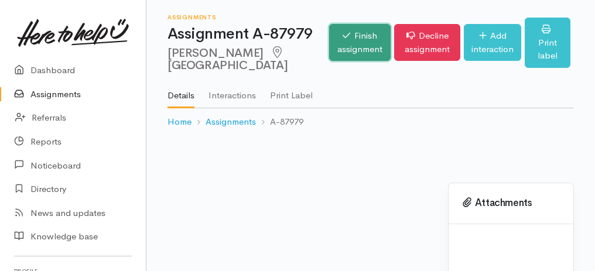
click at [329, 45] on link "Finish assignment" at bounding box center [359, 42] width 61 height 37
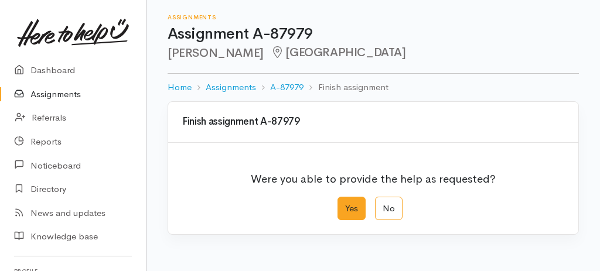
click at [357, 213] on label "Yes" at bounding box center [351, 209] width 28 height 24
click at [345, 204] on input "Yes" at bounding box center [341, 201] width 8 height 8
radio input "true"
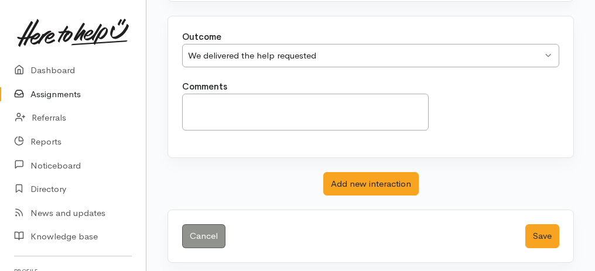
scroll to position [233, 0]
click at [549, 231] on button "Save" at bounding box center [542, 236] width 34 height 24
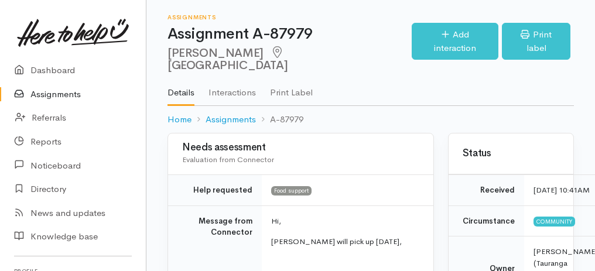
click at [74, 94] on link "Assignments" at bounding box center [73, 95] width 146 height 24
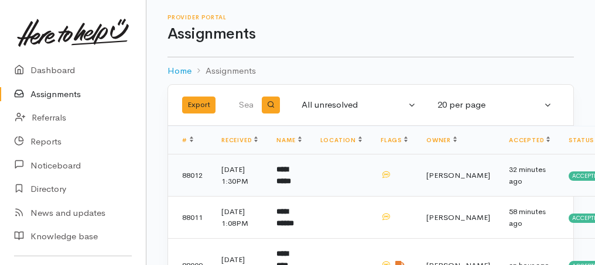
click at [289, 179] on td "**********" at bounding box center [288, 176] width 43 height 42
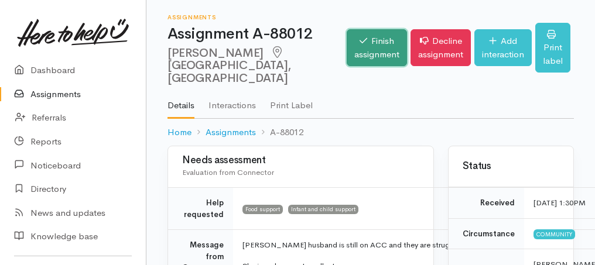
click at [347, 52] on link "Finish assignment" at bounding box center [377, 47] width 60 height 37
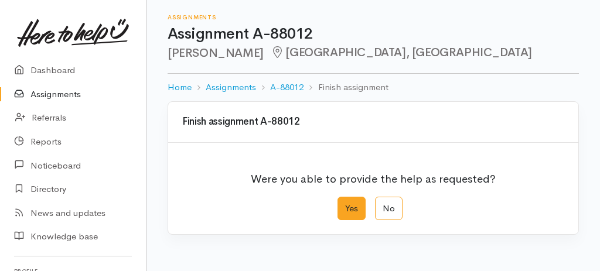
click at [358, 200] on label "Yes" at bounding box center [351, 209] width 28 height 24
click at [345, 200] on input "Yes" at bounding box center [341, 201] width 8 height 8
radio input "true"
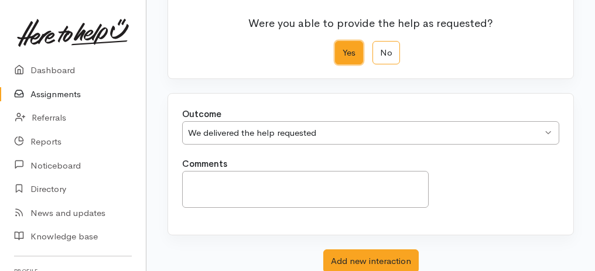
scroll to position [233, 0]
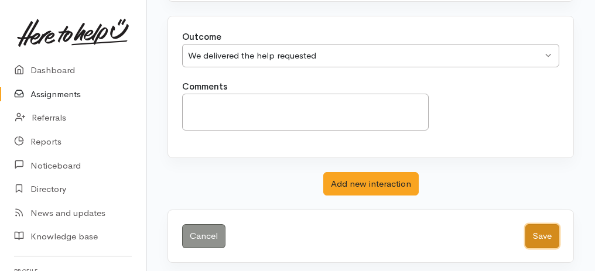
drag, startPoint x: 546, startPoint y: 231, endPoint x: 563, endPoint y: 231, distance: 17.0
click at [546, 232] on button "Save" at bounding box center [542, 236] width 34 height 24
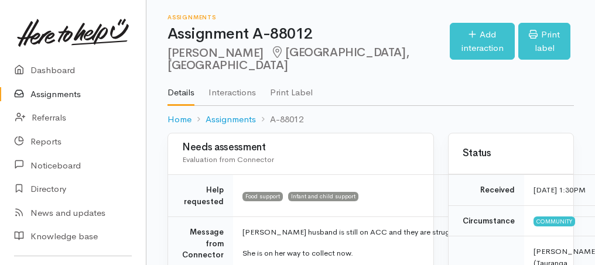
click at [73, 95] on link "Assignments" at bounding box center [73, 95] width 146 height 24
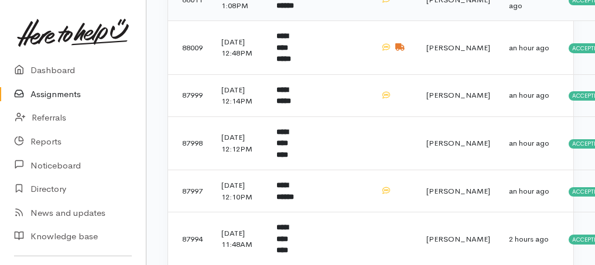
scroll to position [234, 0]
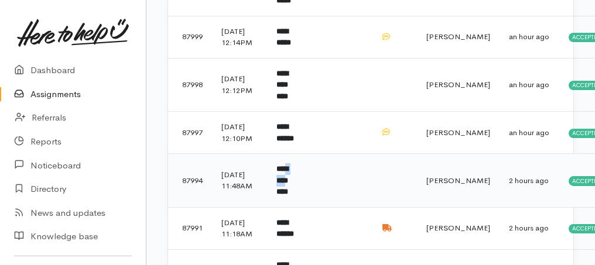
click at [292, 208] on td "**********" at bounding box center [288, 181] width 43 height 54
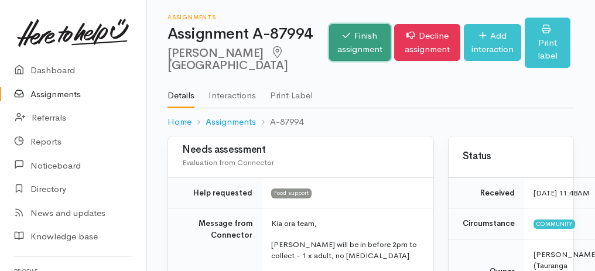
click at [334, 46] on link "Finish assignment" at bounding box center [359, 42] width 61 height 37
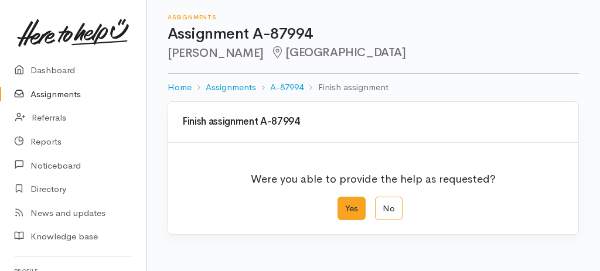
click at [346, 208] on label "Yes" at bounding box center [351, 209] width 28 height 24
click at [345, 204] on input "Yes" at bounding box center [341, 201] width 8 height 8
radio input "true"
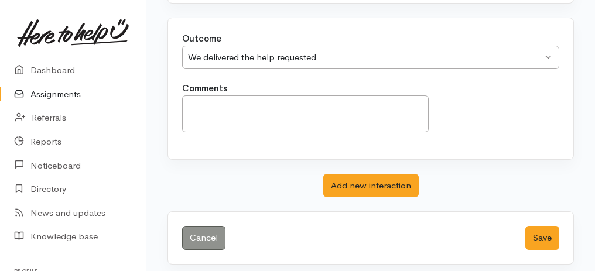
scroll to position [233, 0]
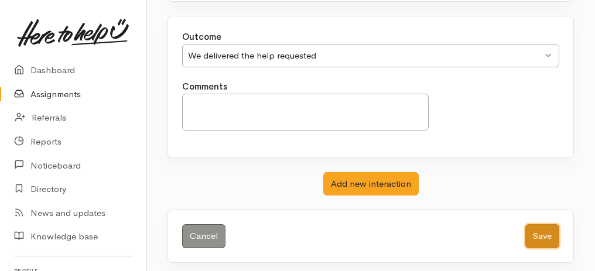
click at [553, 233] on button "Save" at bounding box center [542, 236] width 34 height 24
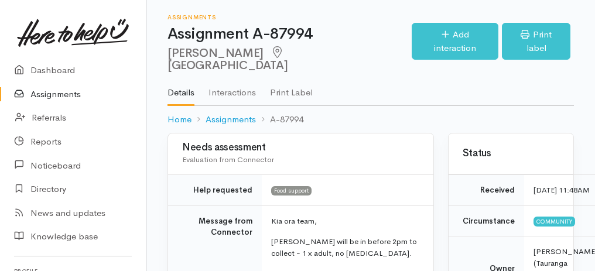
drag, startPoint x: 61, startPoint y: 99, endPoint x: 51, endPoint y: 98, distance: 10.0
click at [61, 99] on link "Assignments" at bounding box center [73, 95] width 146 height 24
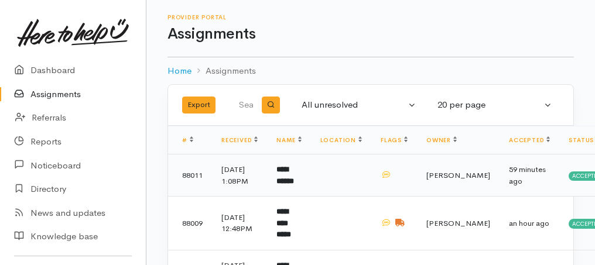
scroll to position [117, 0]
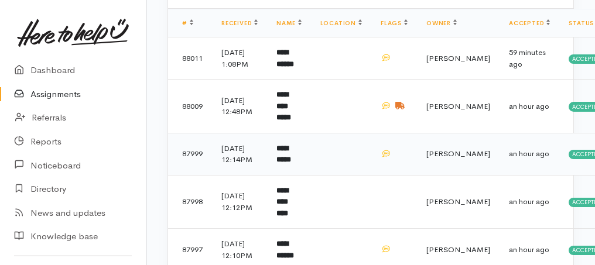
click at [291, 164] on b "**********" at bounding box center [283, 154] width 15 height 19
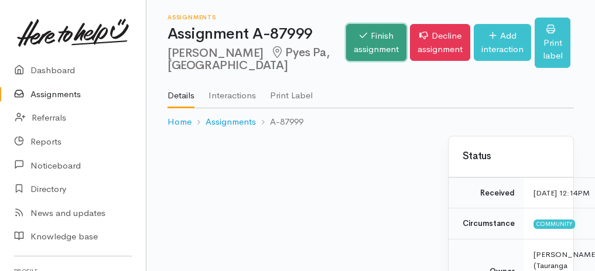
click at [346, 42] on link "Finish assignment" at bounding box center [376, 42] width 60 height 37
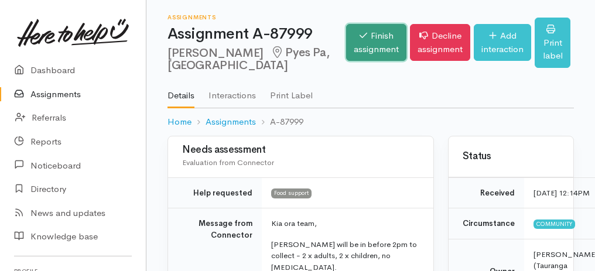
click at [346, 44] on link "Finish assignment" at bounding box center [376, 42] width 60 height 37
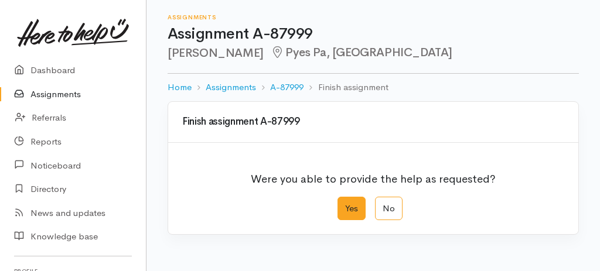
click at [355, 210] on label "Yes" at bounding box center [351, 209] width 28 height 24
click at [345, 204] on input "Yes" at bounding box center [341, 201] width 8 height 8
radio input "true"
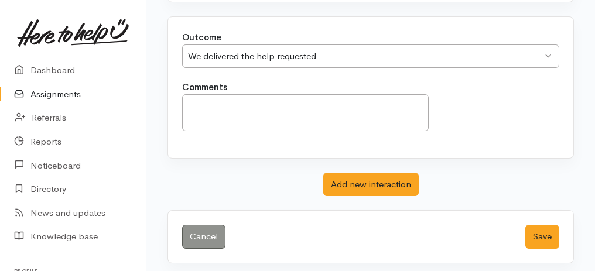
scroll to position [233, 0]
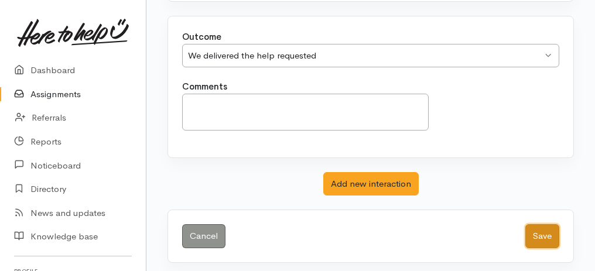
click at [529, 232] on button "Save" at bounding box center [542, 236] width 34 height 24
